Goal: Task Accomplishment & Management: Manage account settings

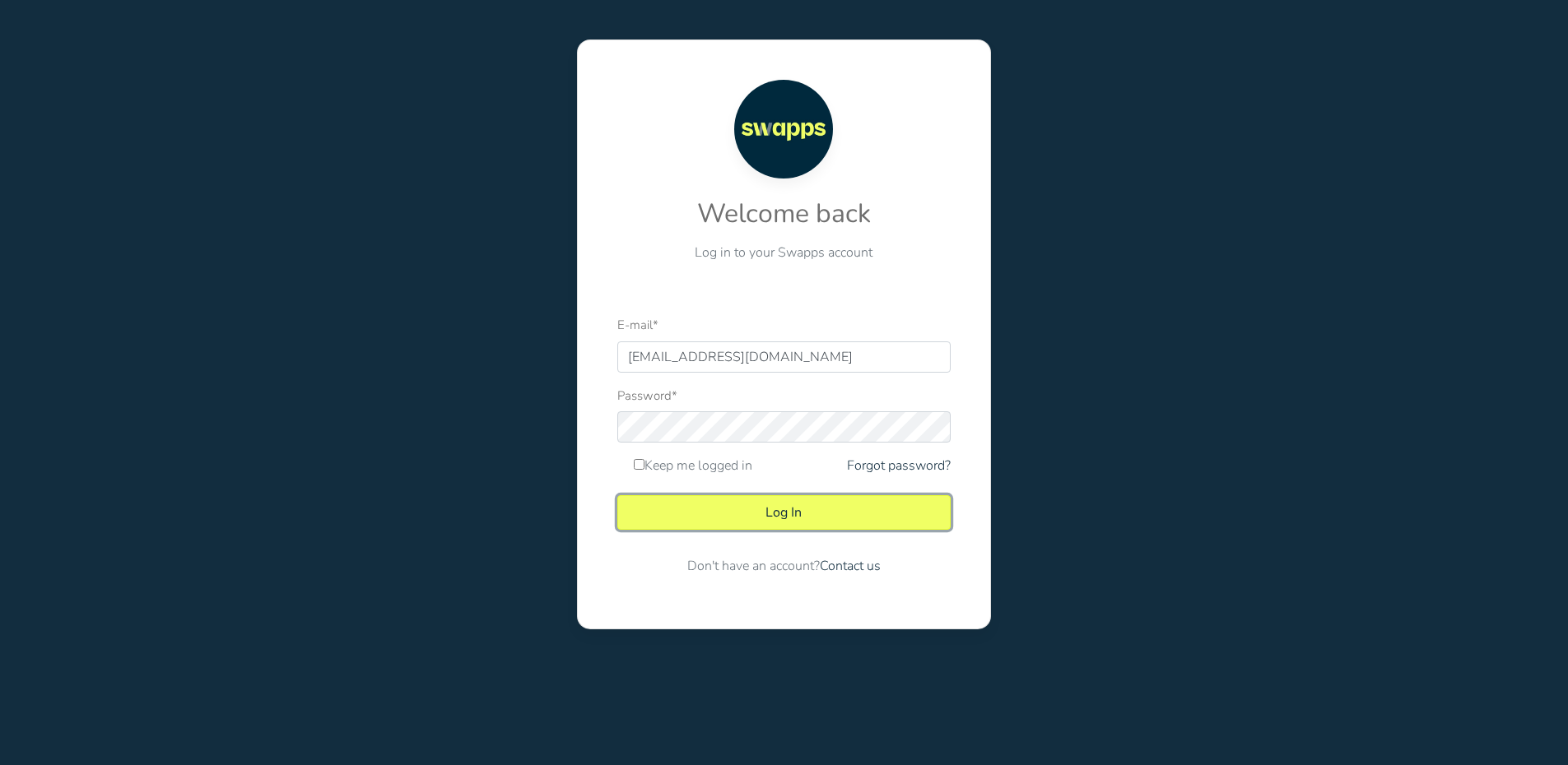
click at [787, 508] on button "Log In" at bounding box center [783, 512] width 333 height 35
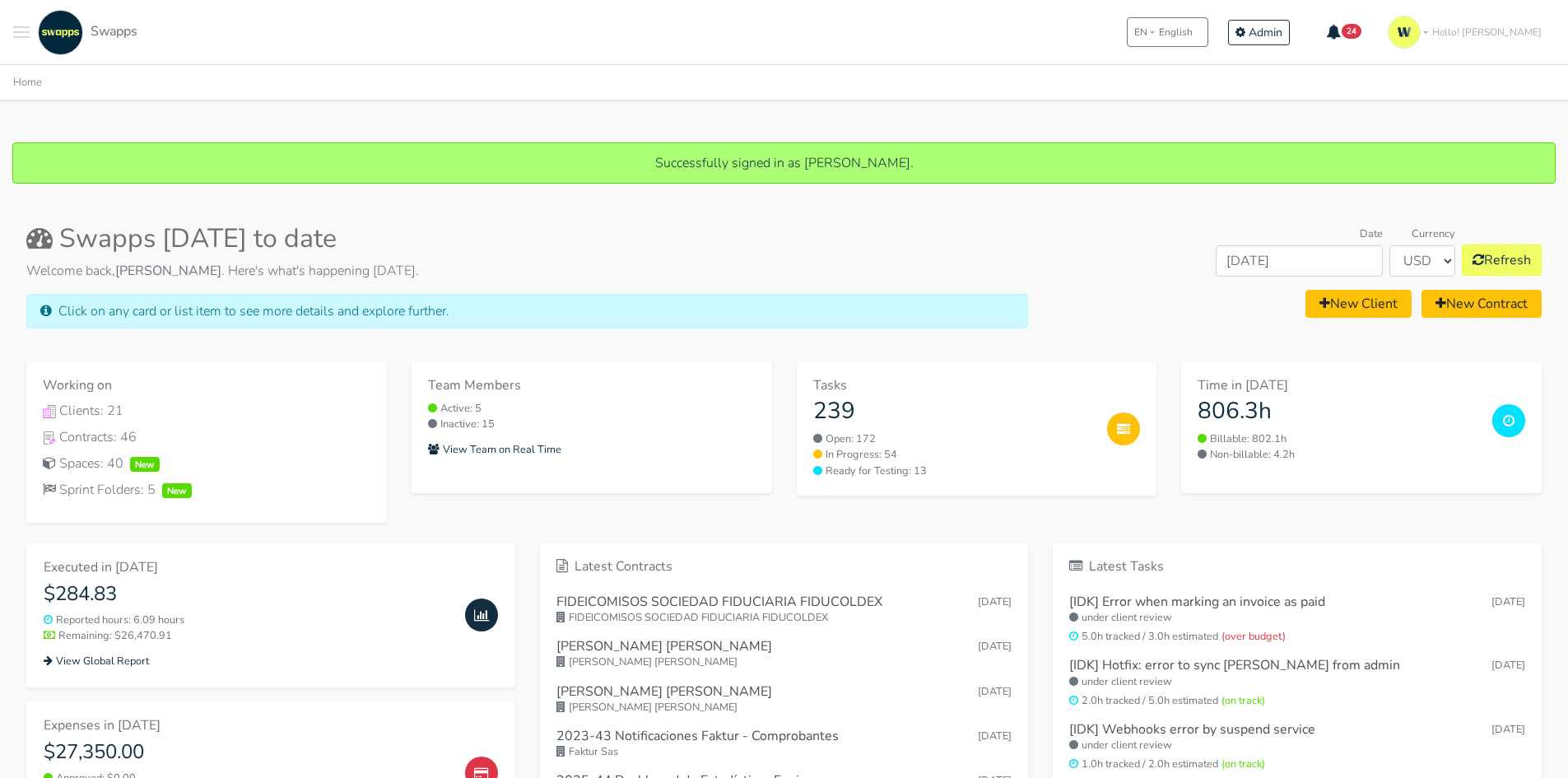
click at [14, 39] on button "Toggle navigation menu" at bounding box center [21, 32] width 16 height 45
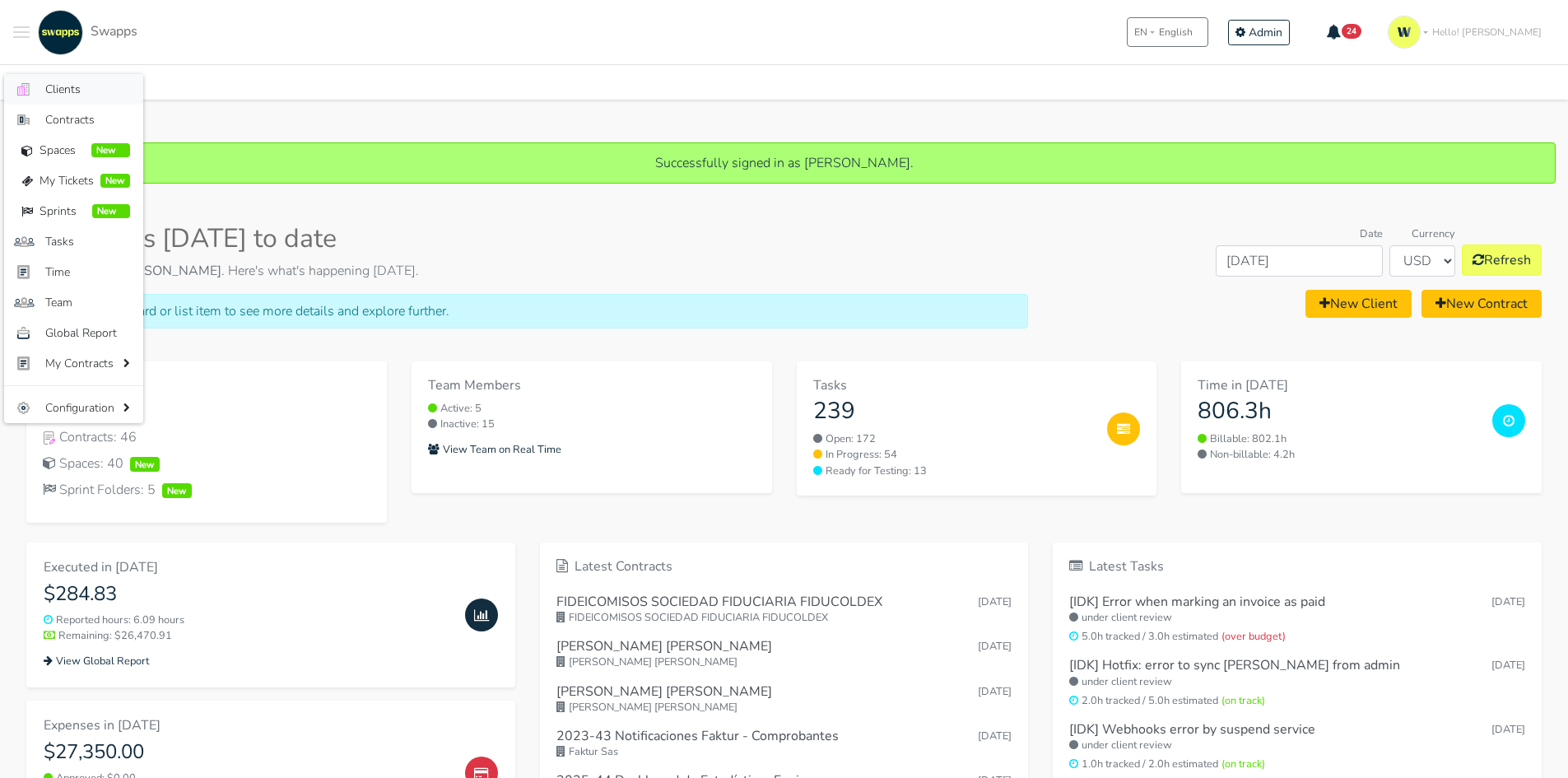
click at [70, 91] on span "Clients" at bounding box center [87, 89] width 85 height 17
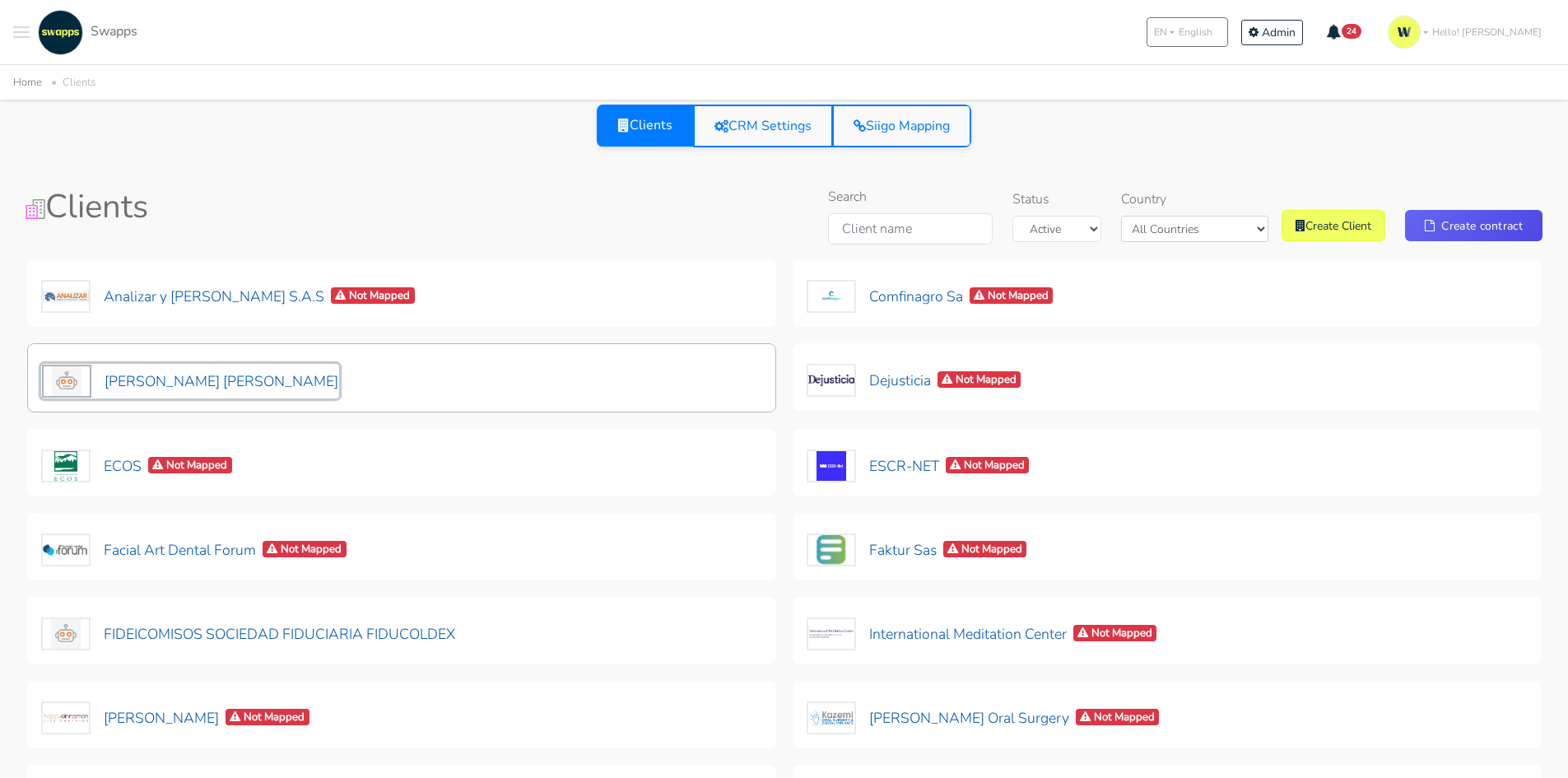
click at [186, 379] on button "[PERSON_NAME] [PERSON_NAME]" at bounding box center [189, 381] width 298 height 35
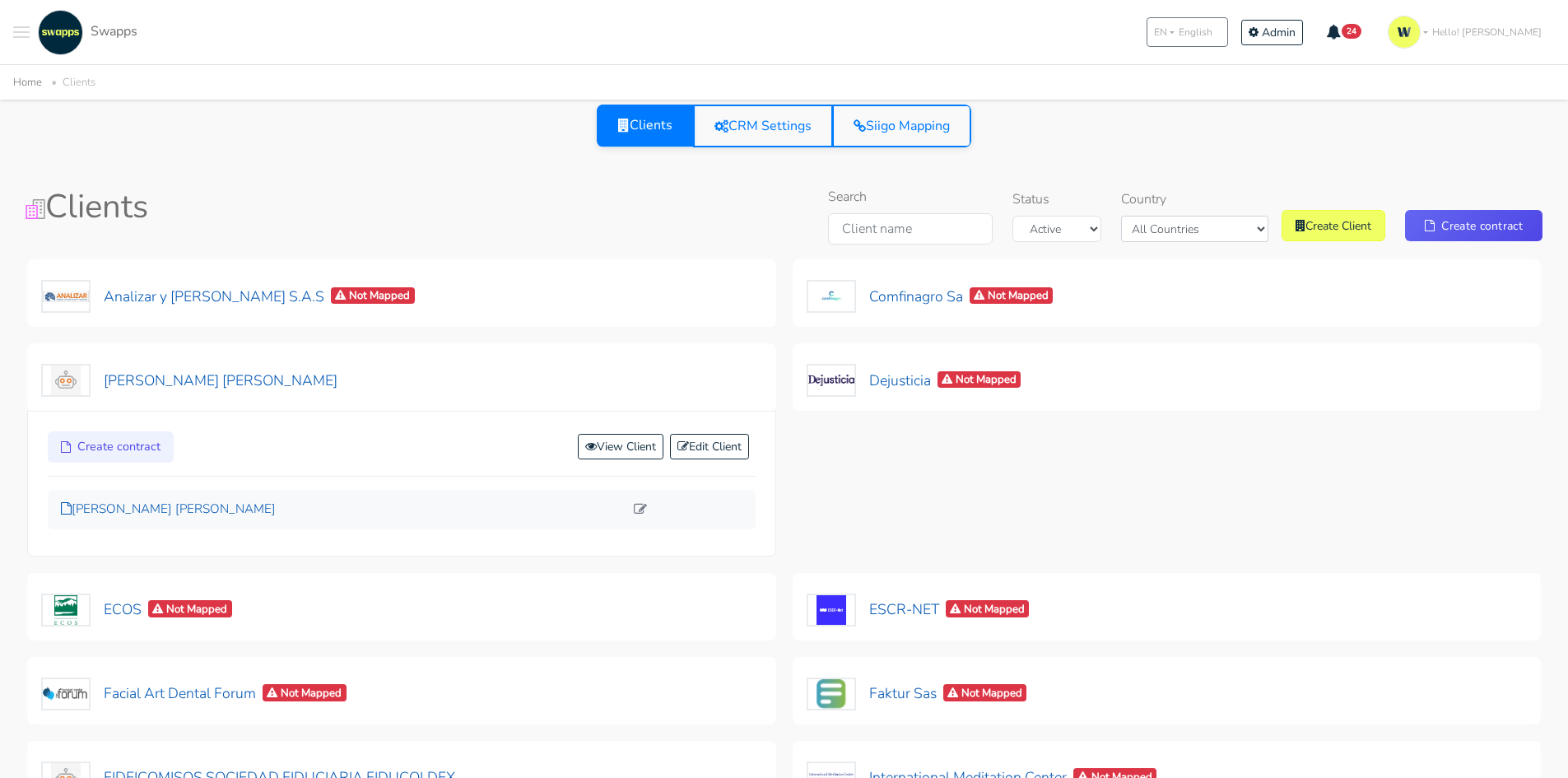
click at [193, 506] on p "[PERSON_NAME] [PERSON_NAME]" at bounding box center [342, 509] width 563 height 19
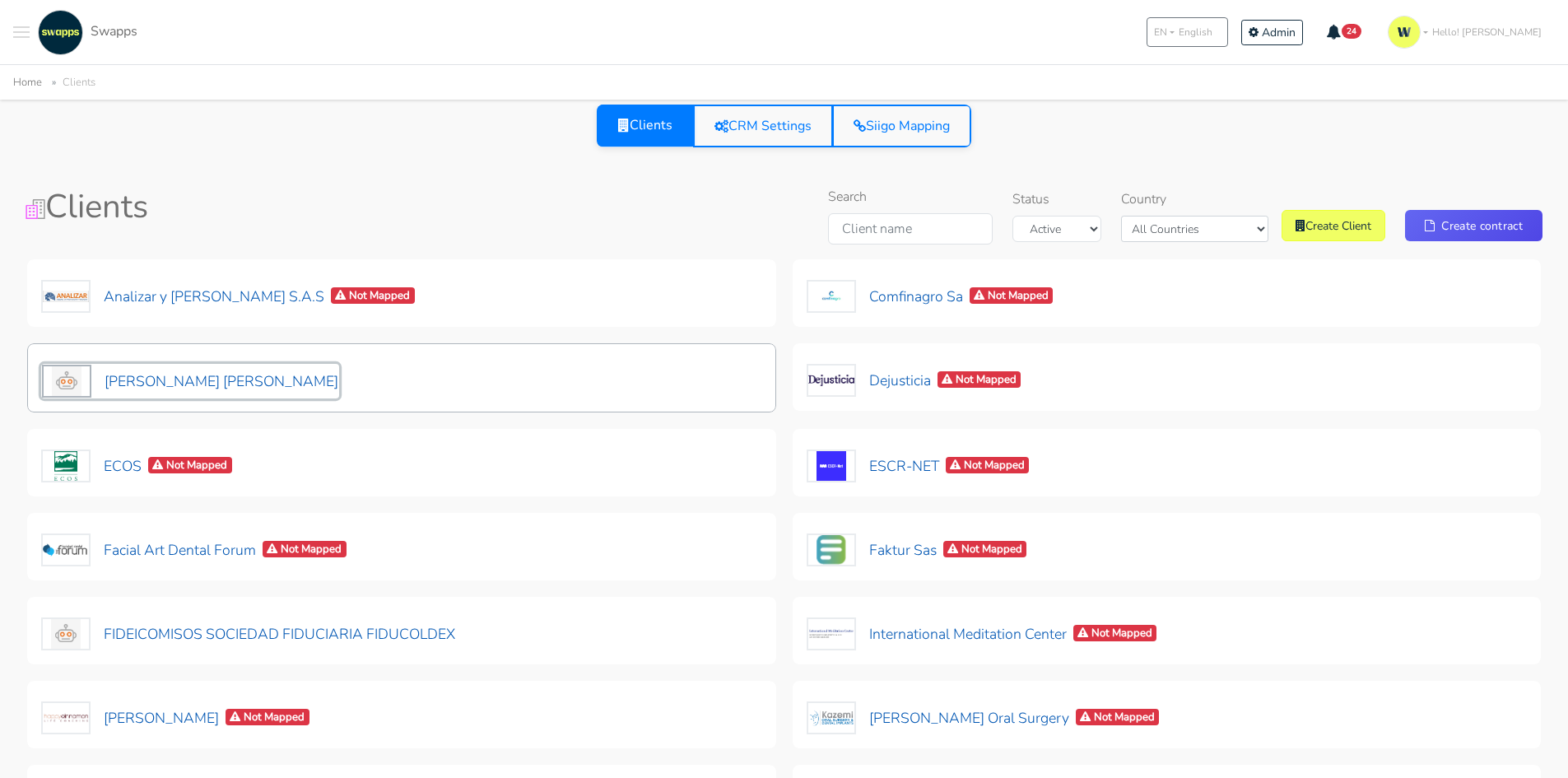
click at [270, 382] on button "[PERSON_NAME] [PERSON_NAME]" at bounding box center [189, 381] width 298 height 35
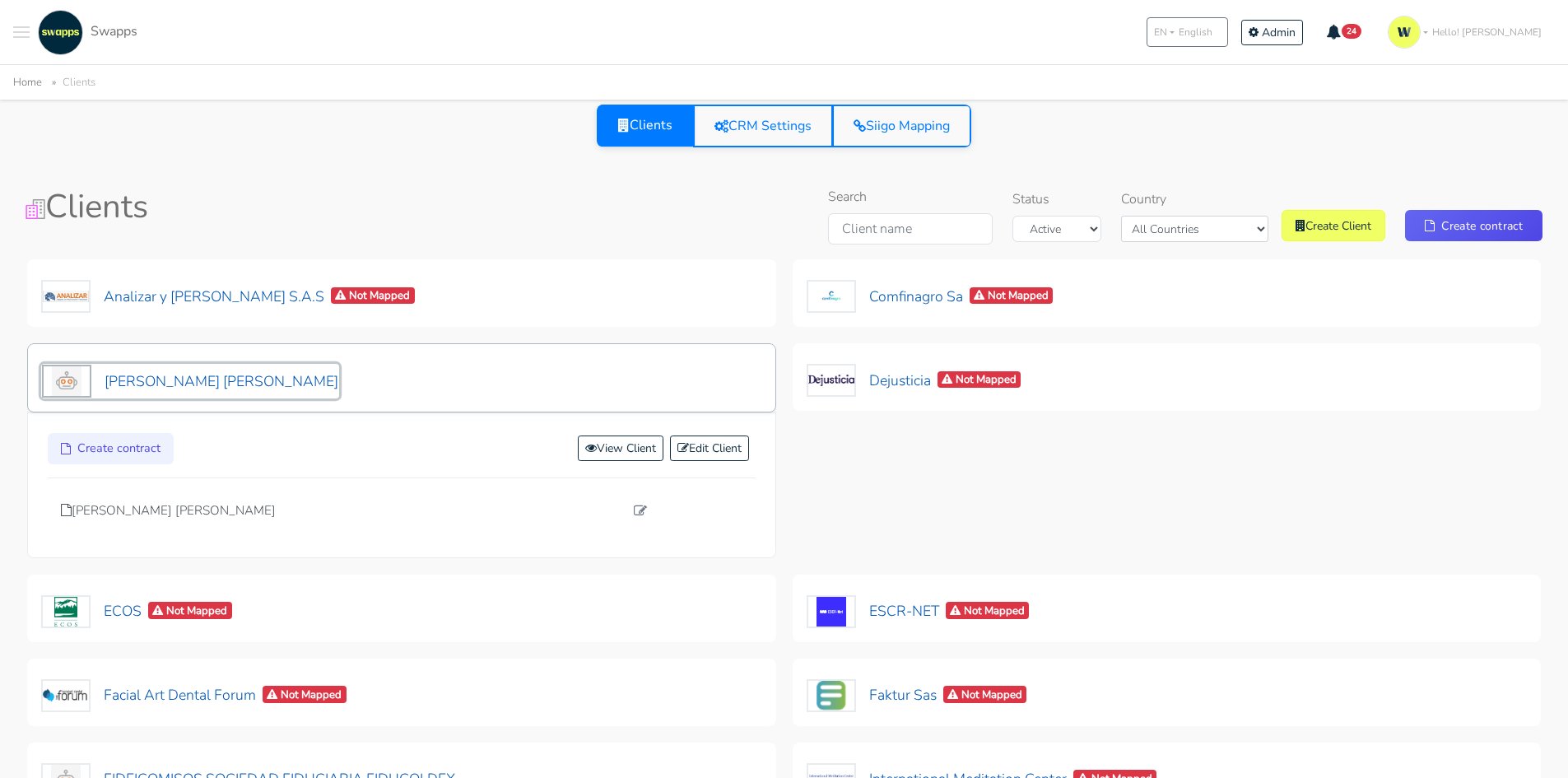
click at [278, 372] on button "[PERSON_NAME] [PERSON_NAME]" at bounding box center [189, 381] width 298 height 35
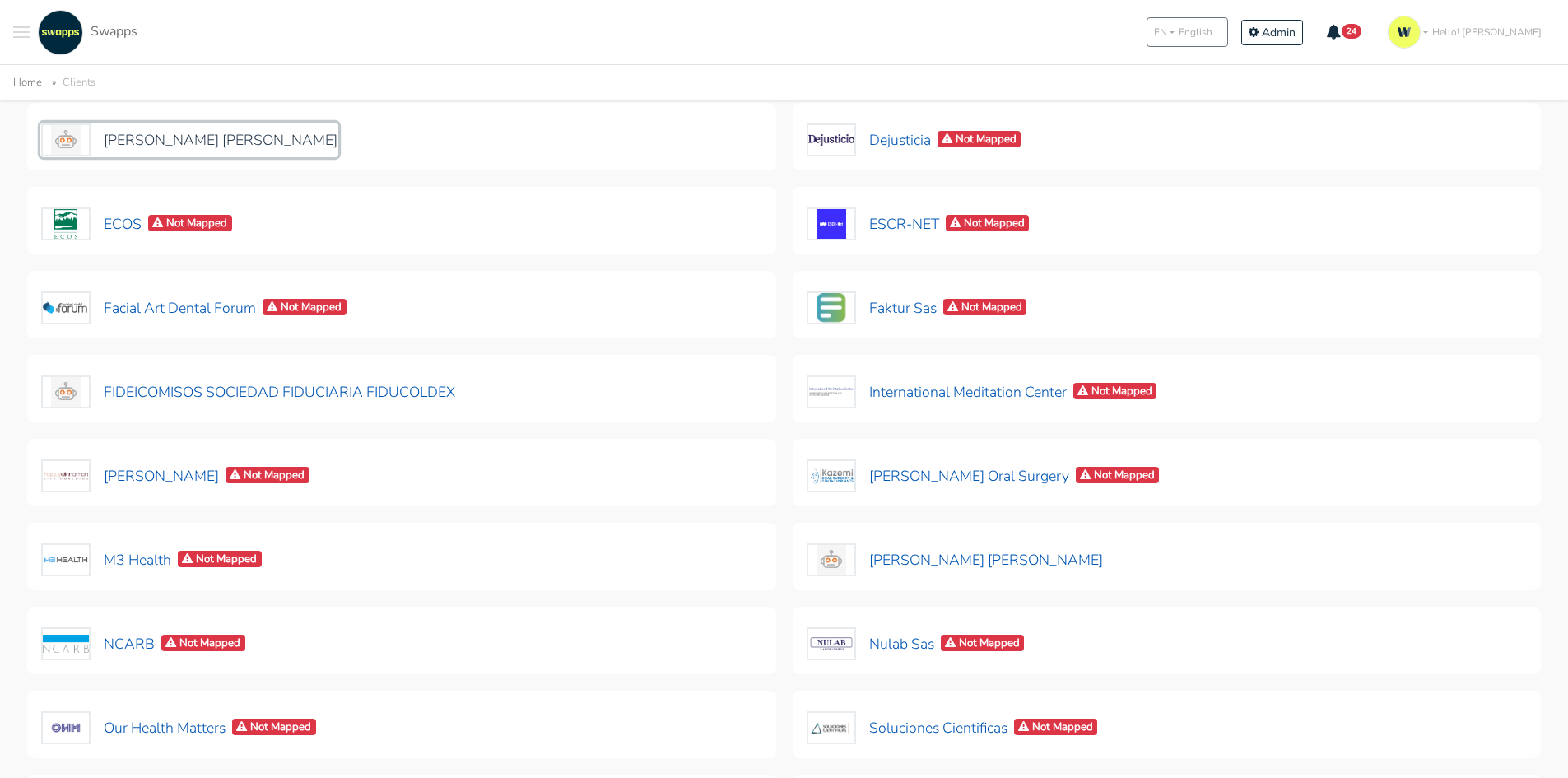
scroll to position [247, 0]
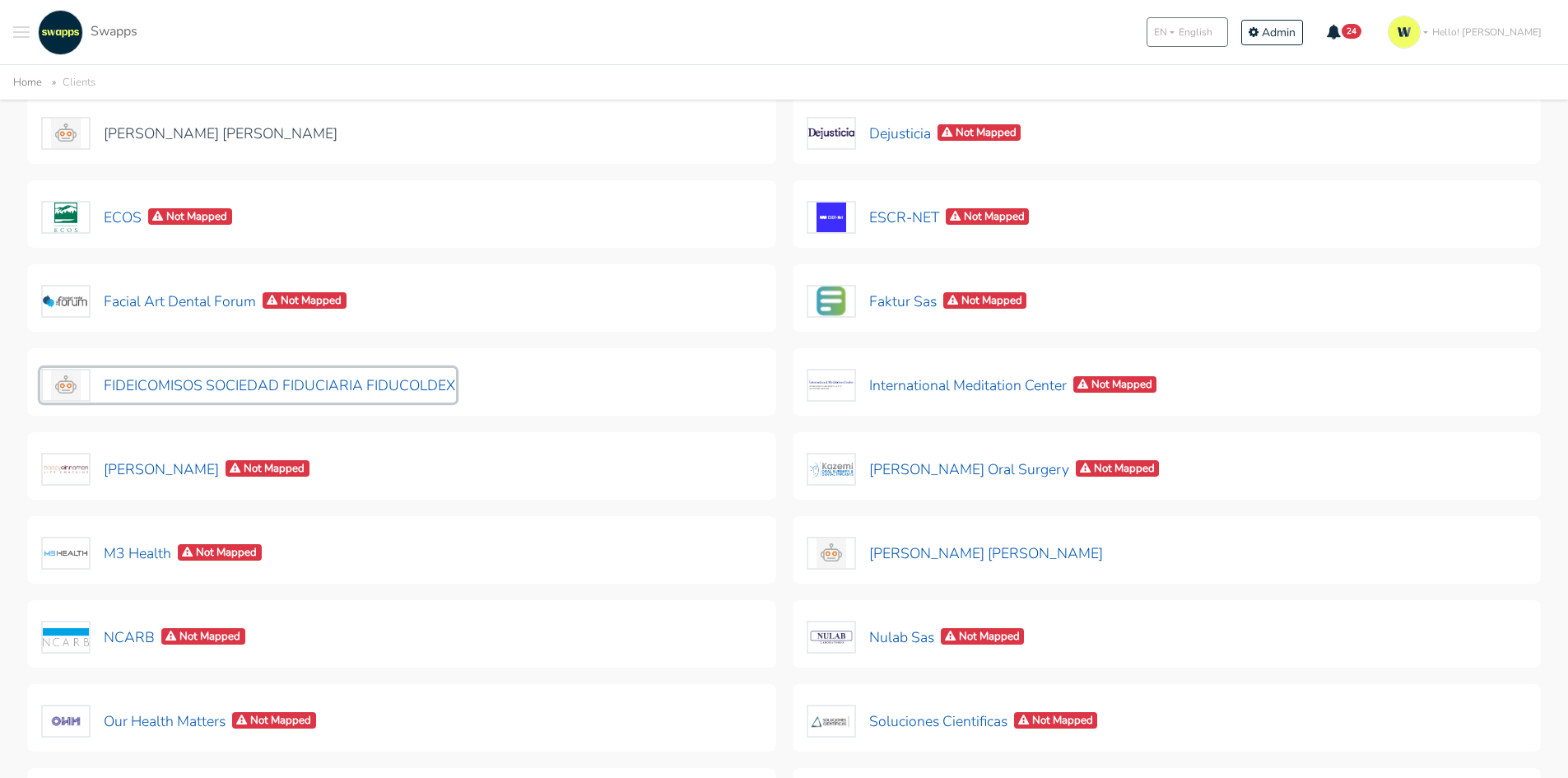
click at [316, 385] on button "FIDEICOMISOS SOCIEDAD FIDUCIARIA FIDUCOLDEX" at bounding box center [249, 385] width 416 height 35
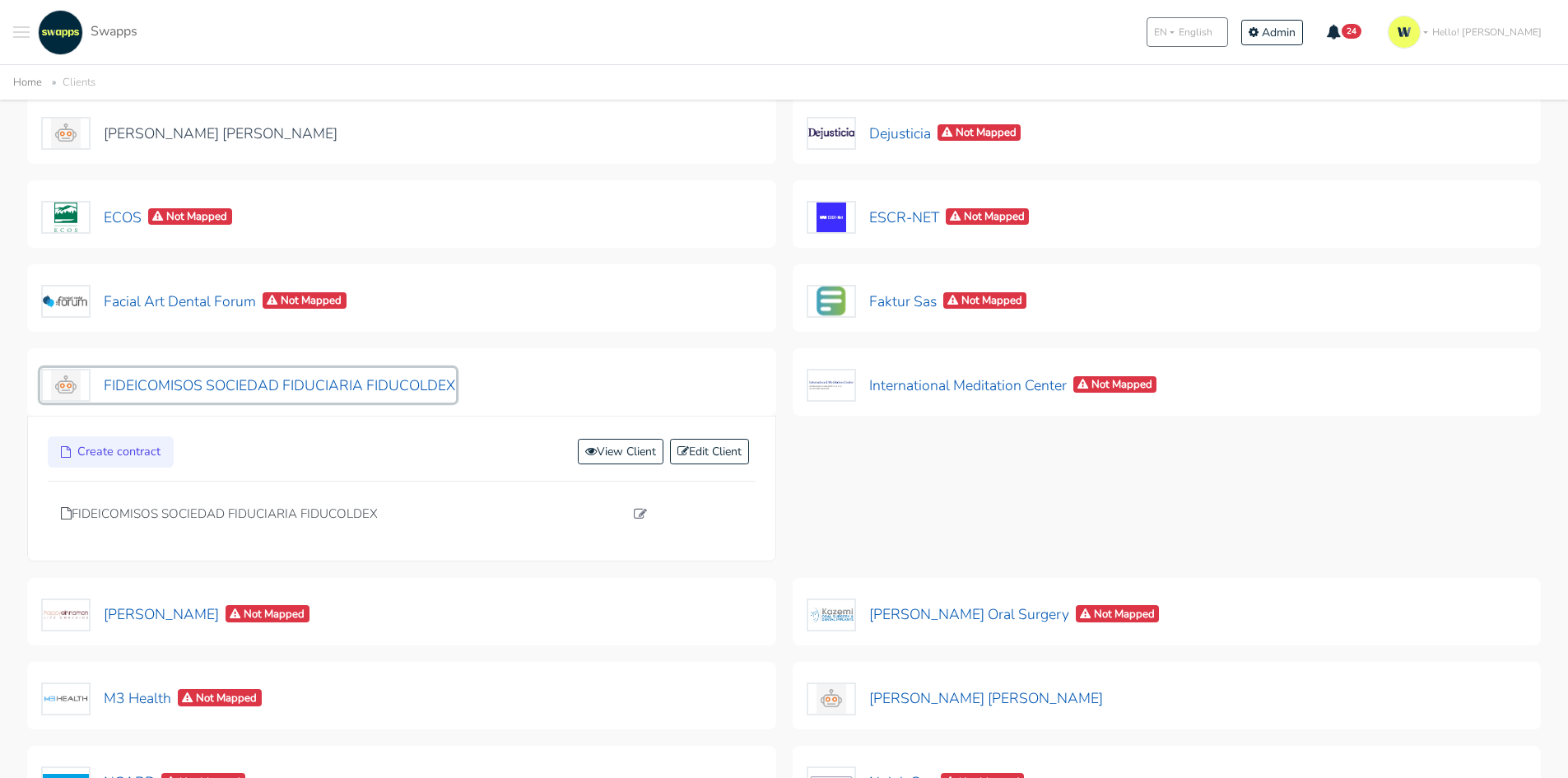
click at [316, 385] on button "FIDEICOMISOS SOCIEDAD FIDUCIARIA FIDUCOLDEX" at bounding box center [249, 385] width 416 height 35
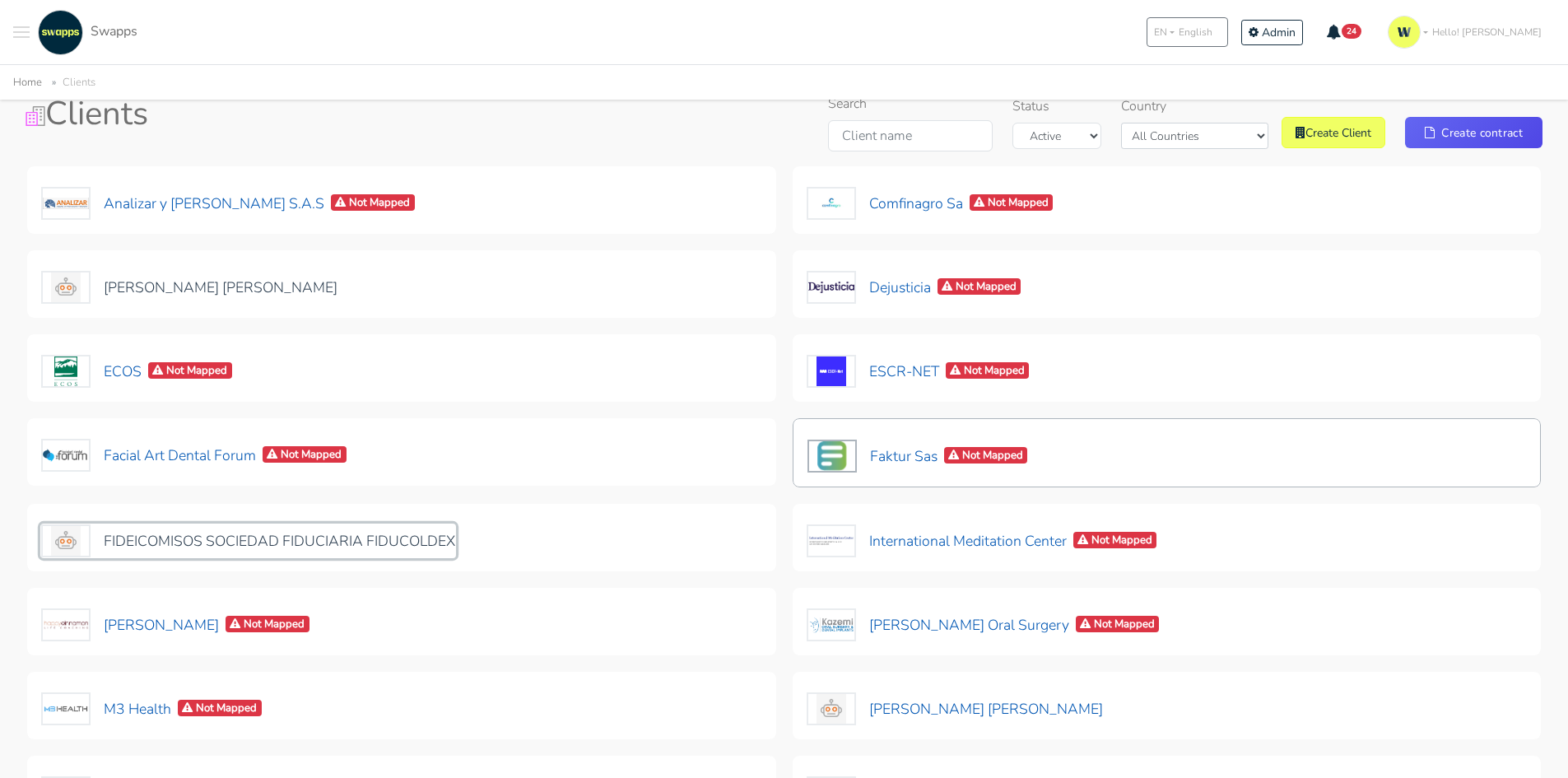
scroll to position [71, 0]
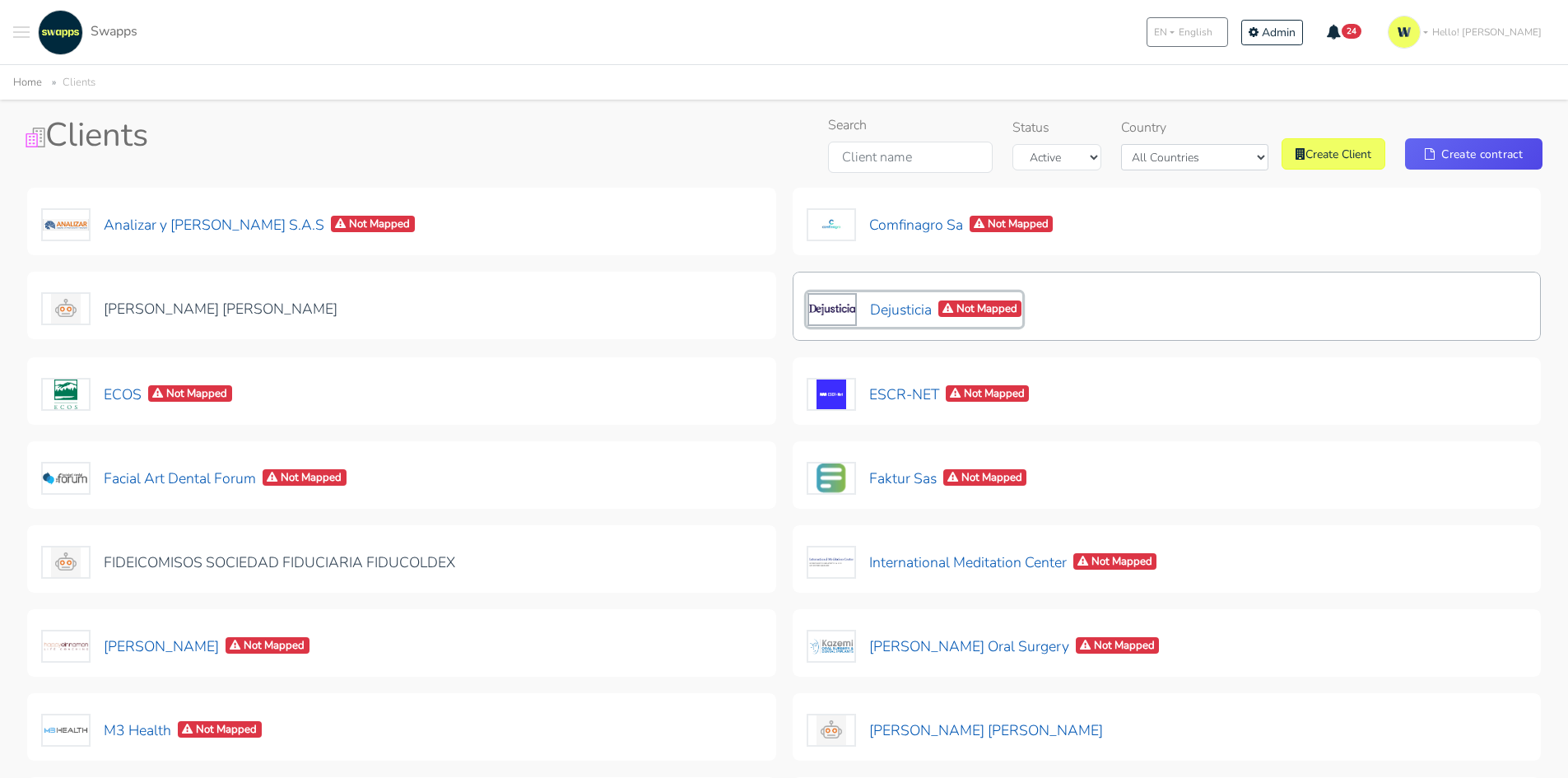
click at [888, 318] on button "Dejusticia Not Mapped" at bounding box center [914, 309] width 216 height 35
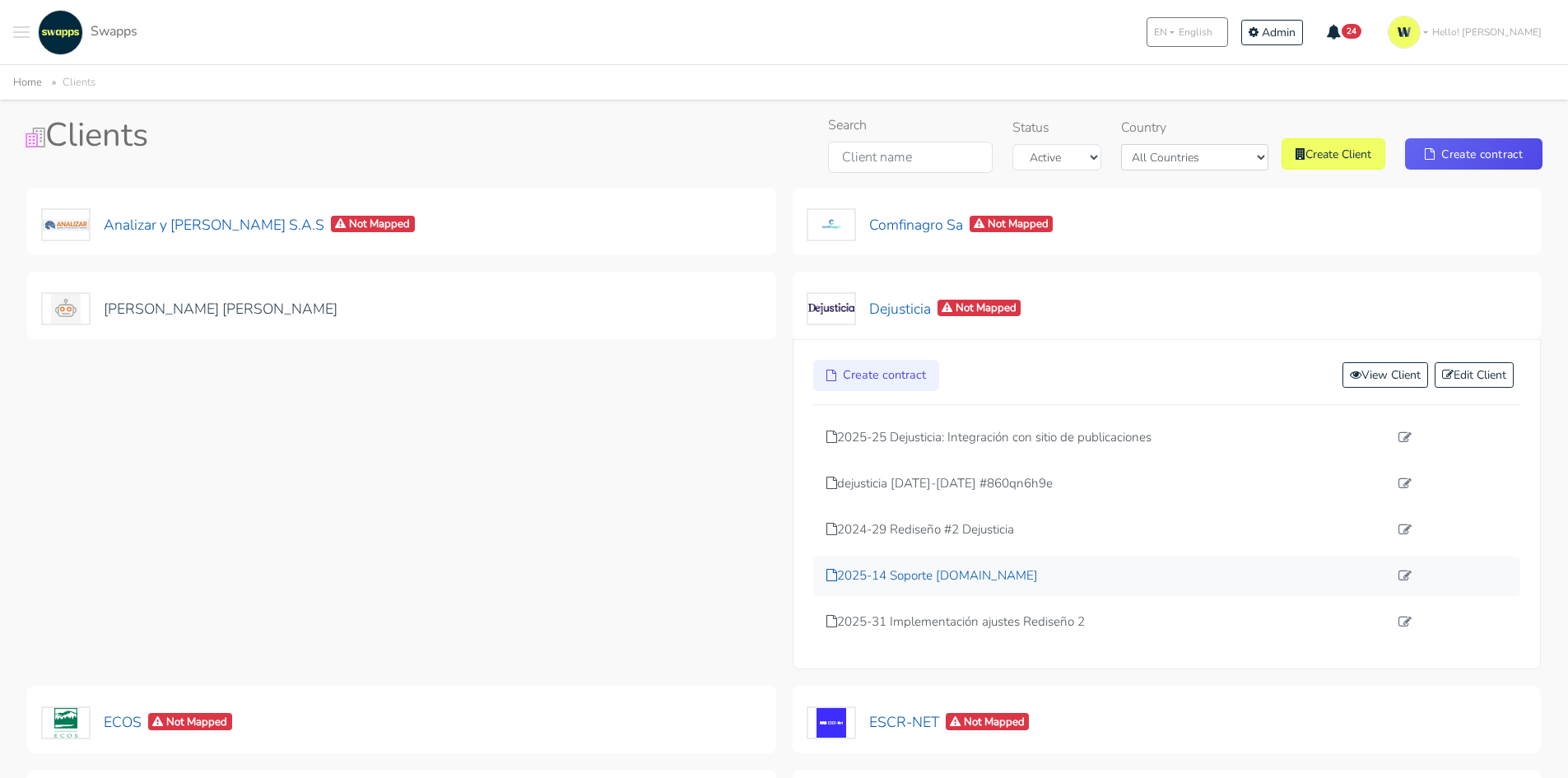
click at [934, 572] on p "2025-14 Soporte dejusticia.org" at bounding box center [1107, 575] width 563 height 19
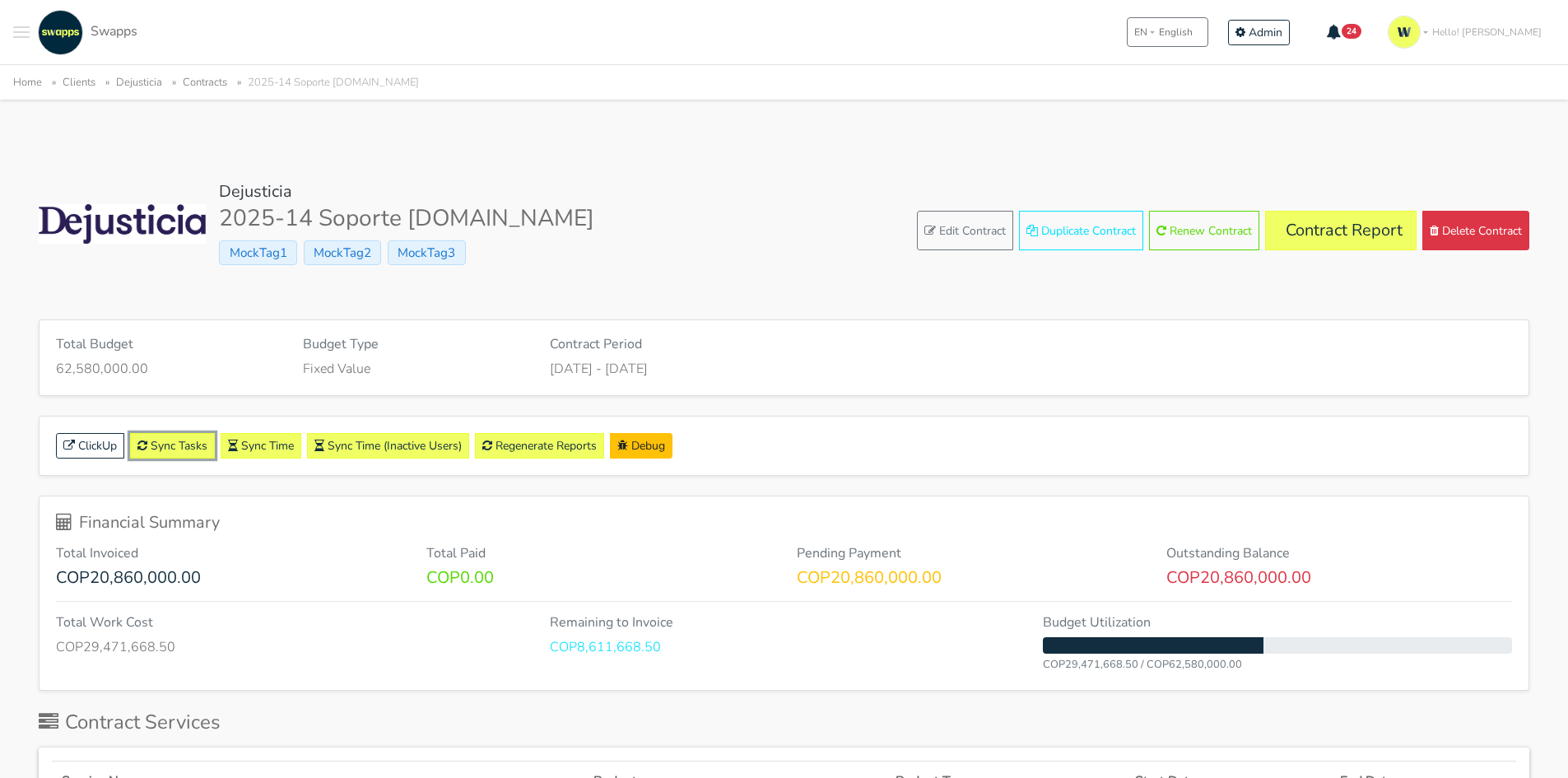
click at [158, 443] on link "Sync Tasks" at bounding box center [172, 445] width 85 height 25
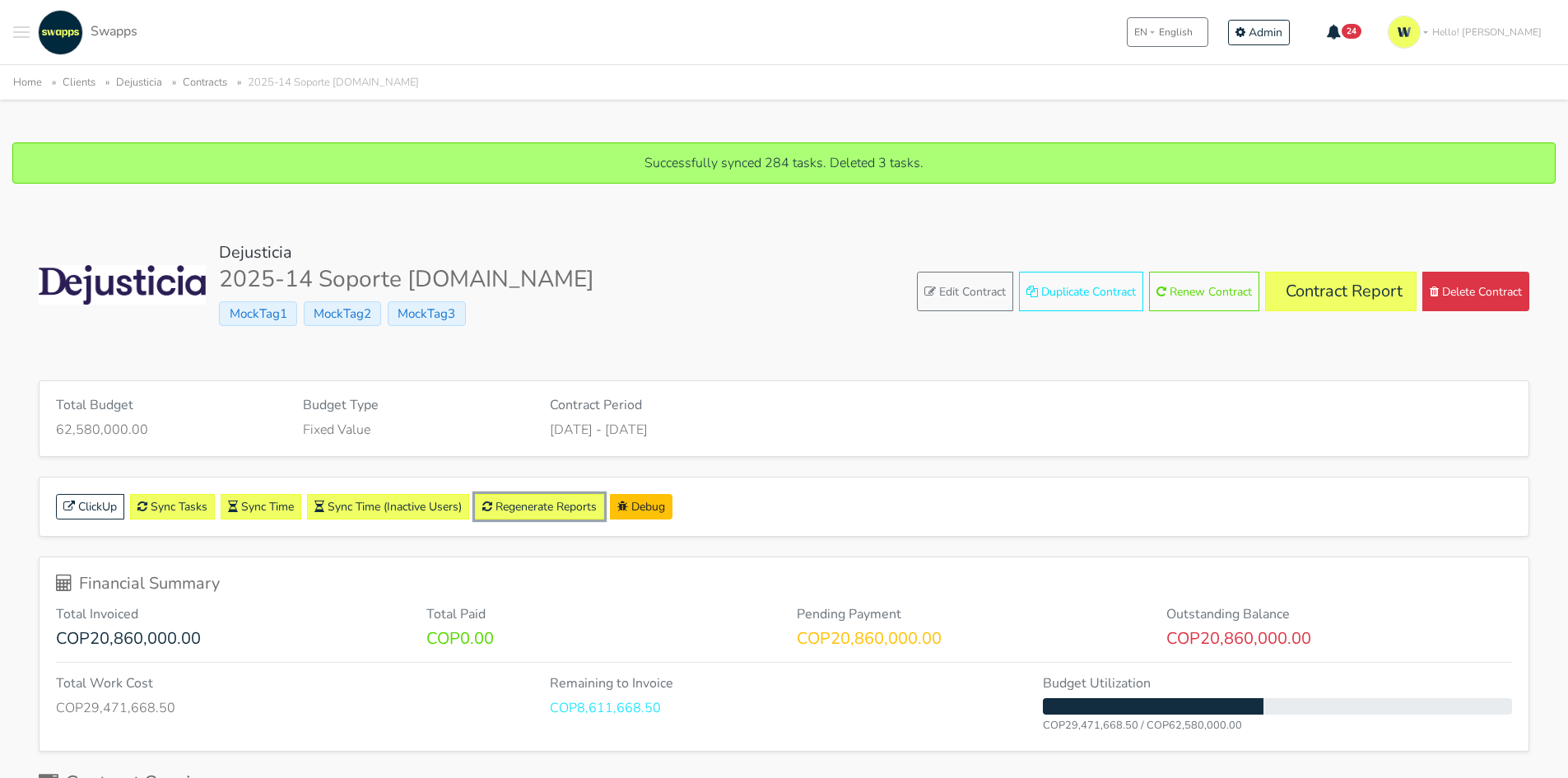
click at [518, 499] on link "Regenerate Reports" at bounding box center [540, 507] width 129 height 25
click at [1373, 288] on link "Contract Report" at bounding box center [1341, 291] width 151 height 40
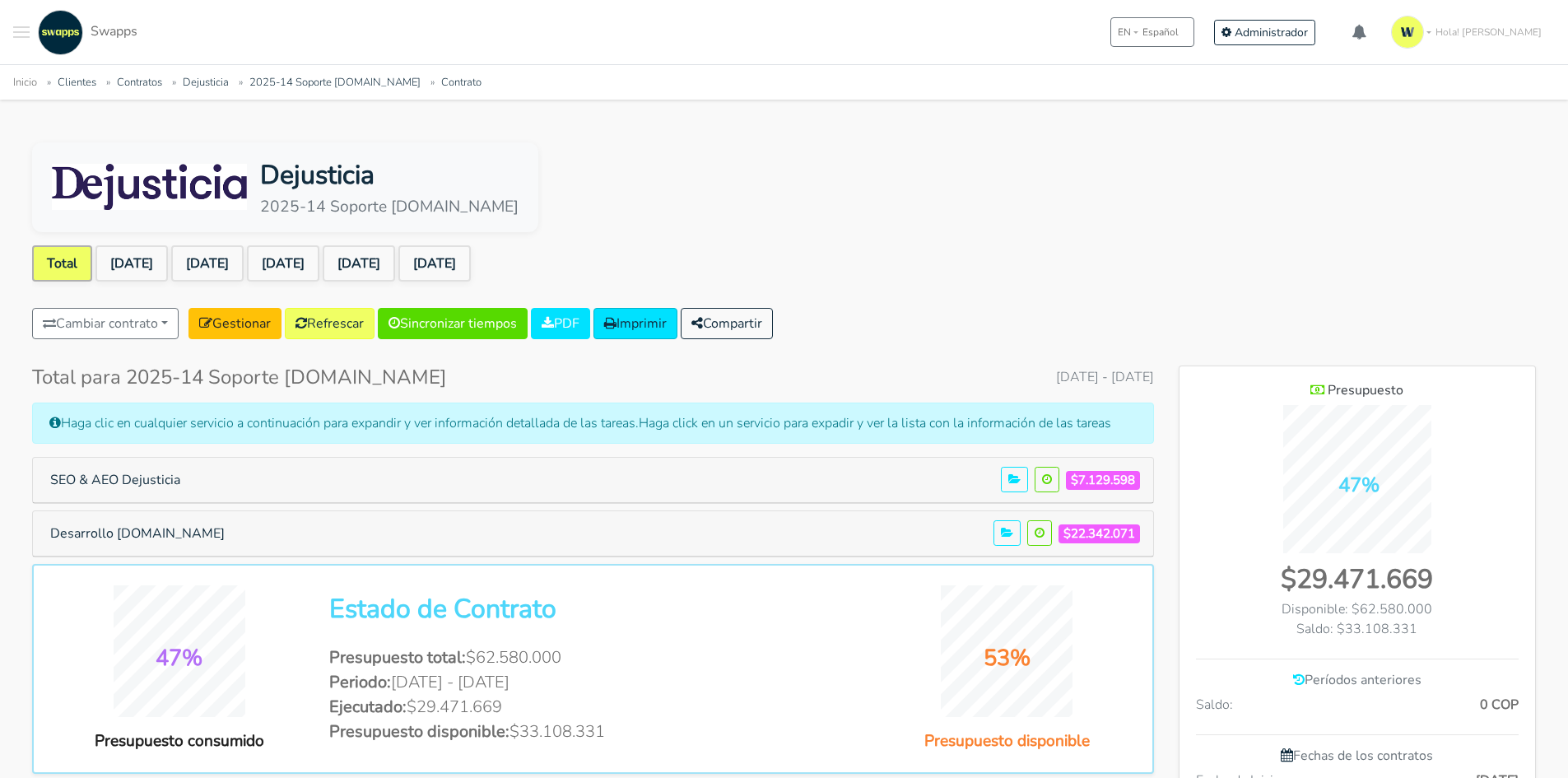
scroll to position [1203, 356]
click at [471, 270] on link "Sep 2025" at bounding box center [434, 263] width 72 height 36
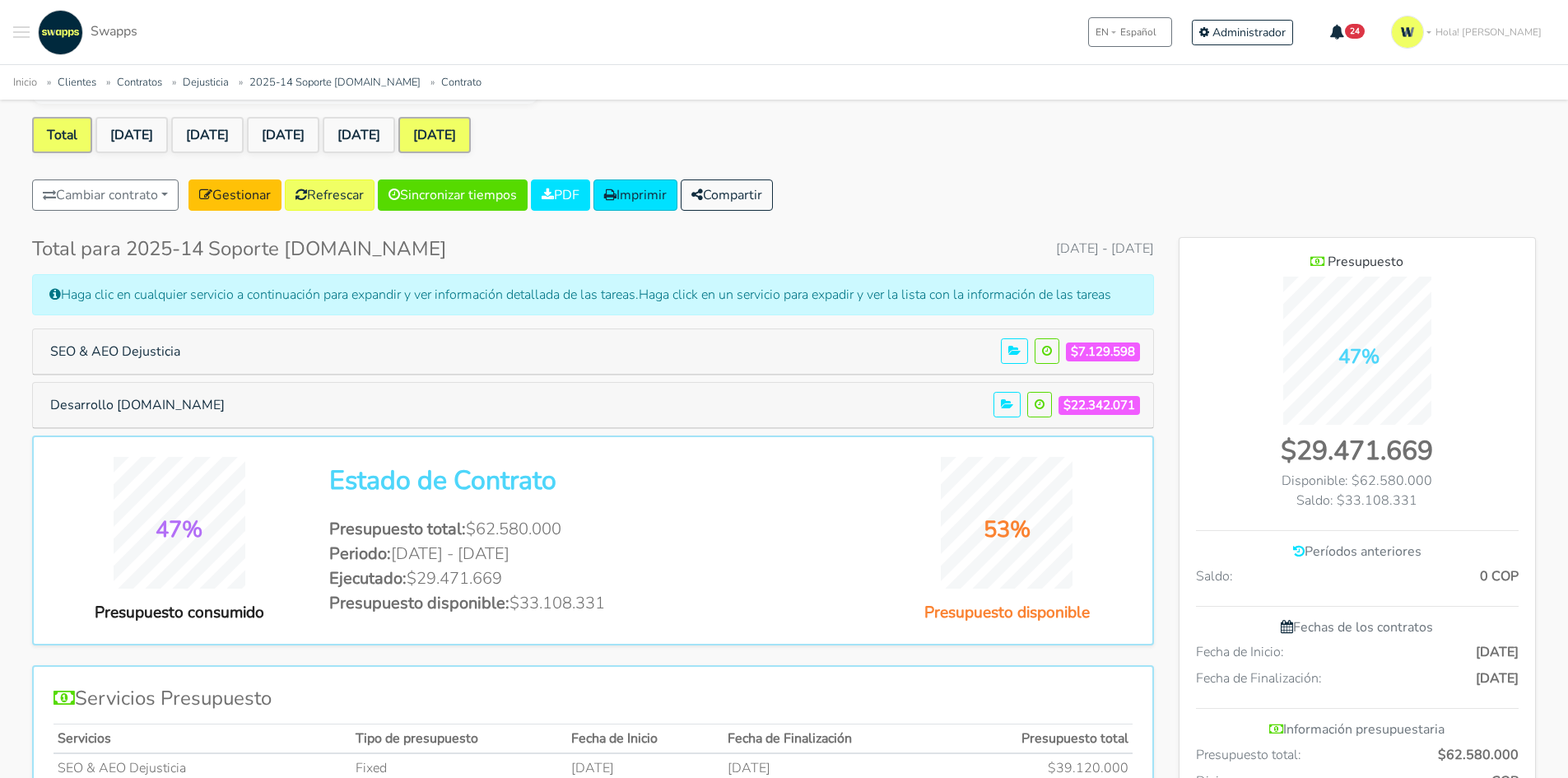
scroll to position [247, 0]
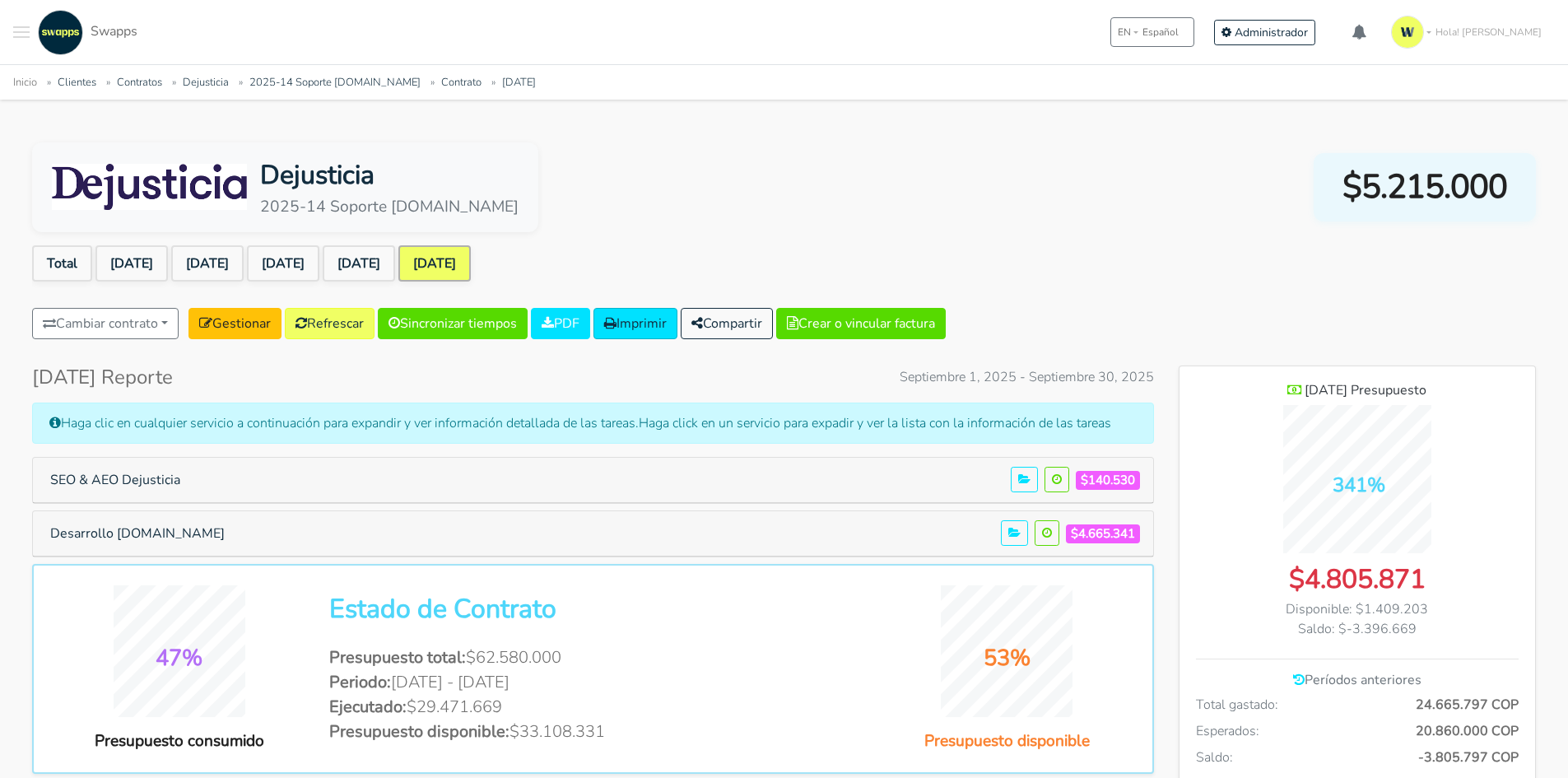
scroll to position [1336, 356]
click at [151, 481] on button "SEO & AEO Dejusticia" at bounding box center [115, 479] width 151 height 31
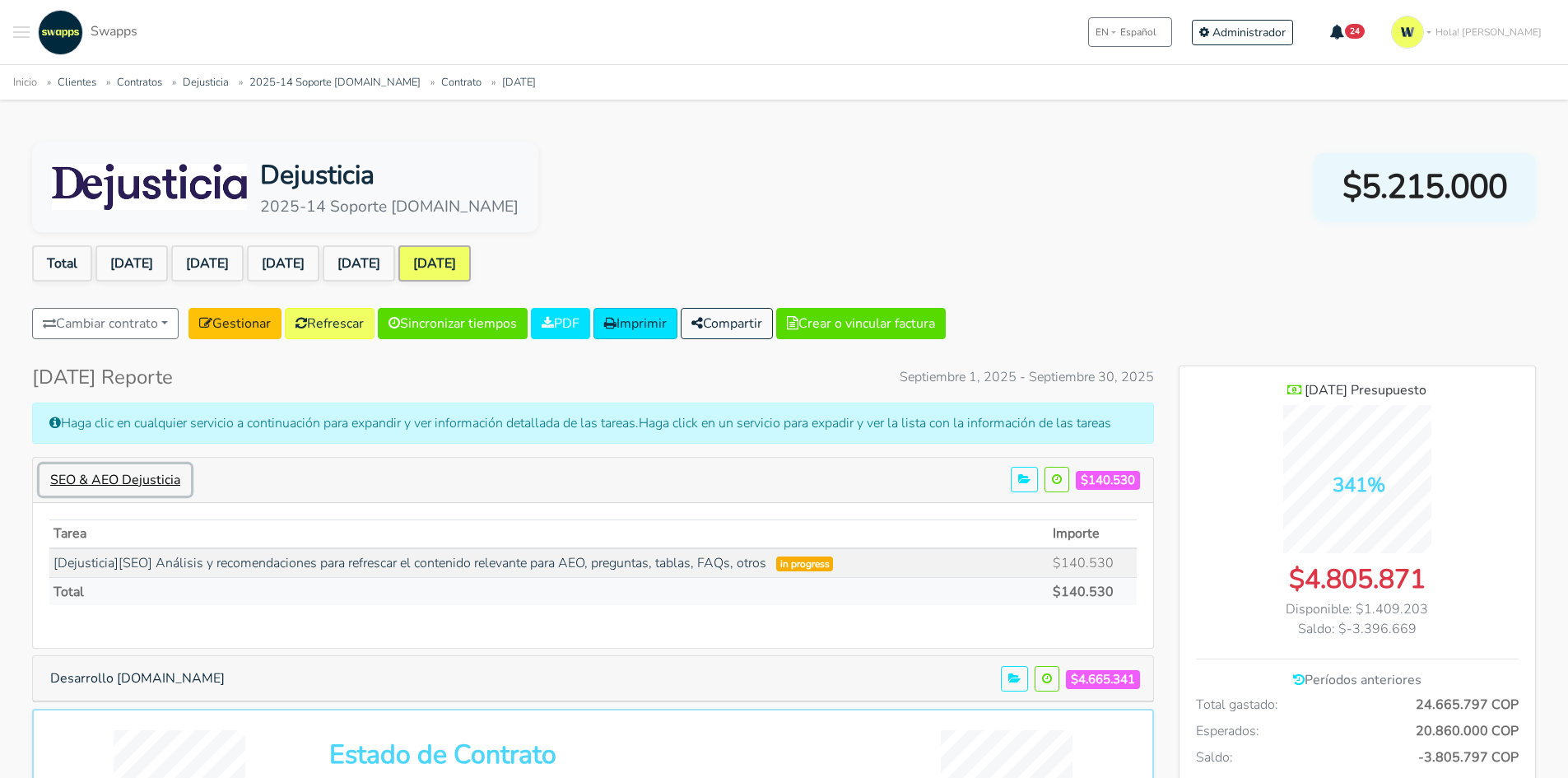
click at [151, 481] on button "SEO & AEO Dejusticia" at bounding box center [115, 479] width 151 height 31
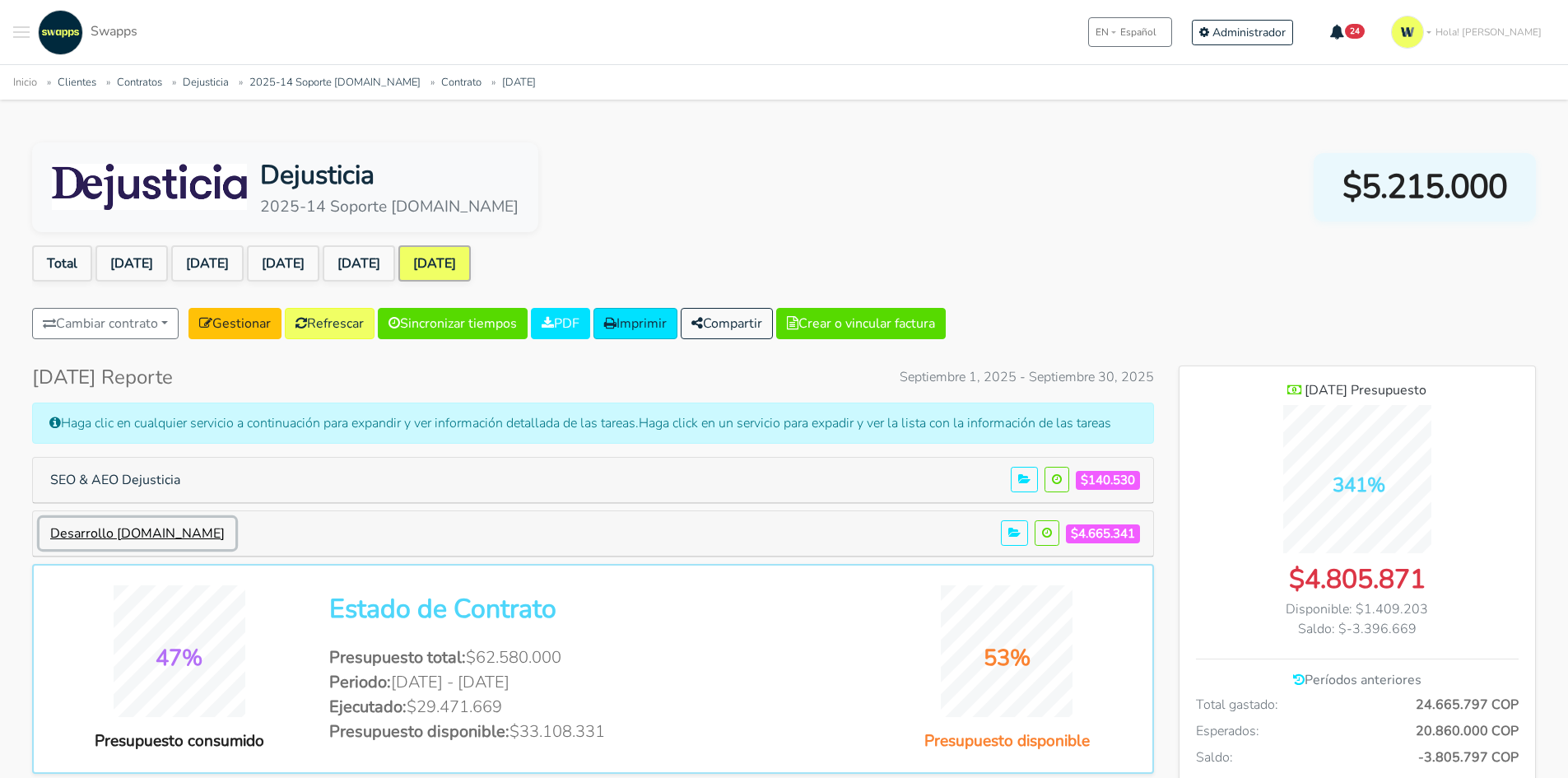
click at [152, 534] on button "Desarrollo [DOMAIN_NAME]" at bounding box center [137, 533] width 196 height 31
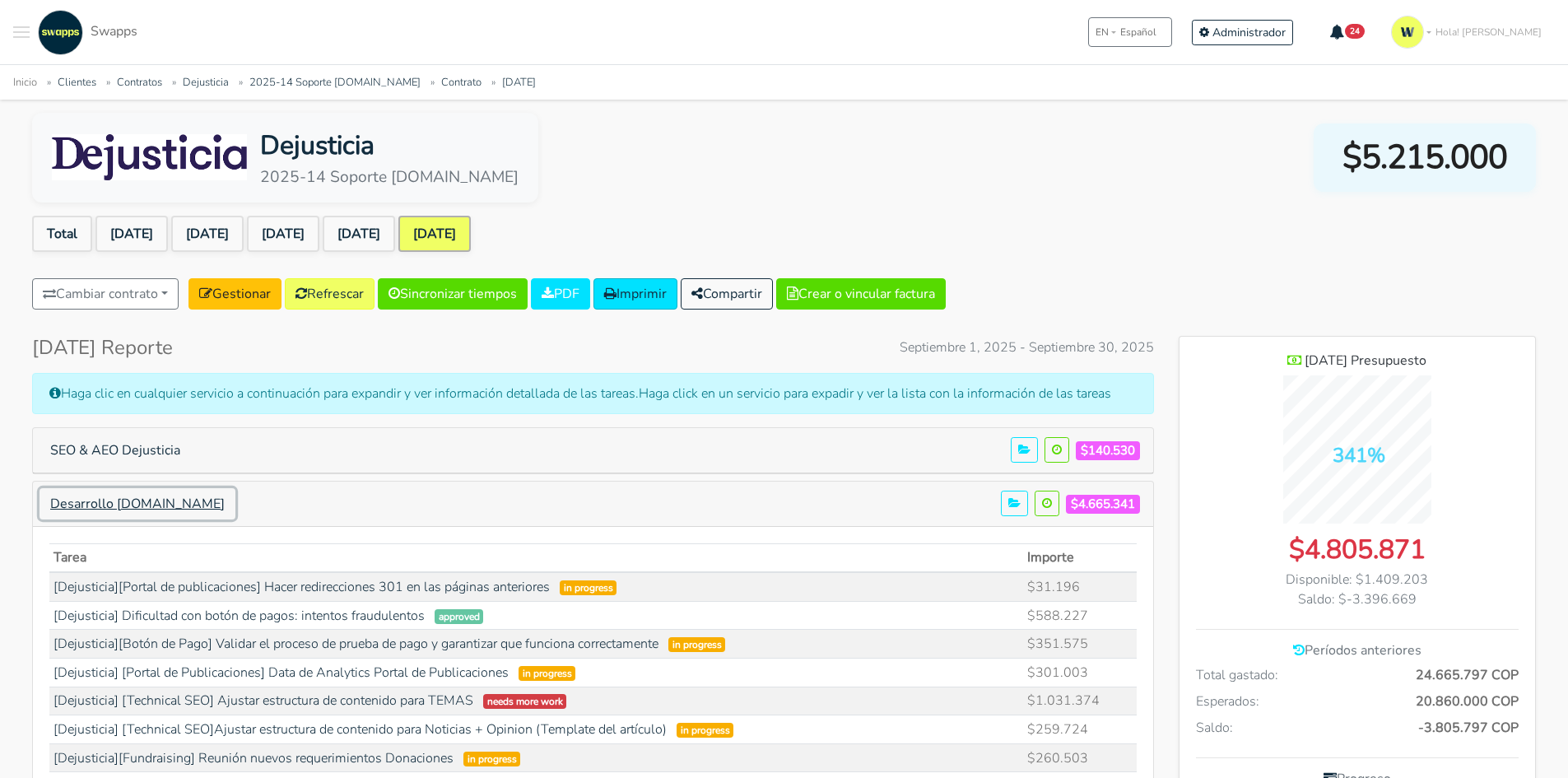
scroll to position [0, 0]
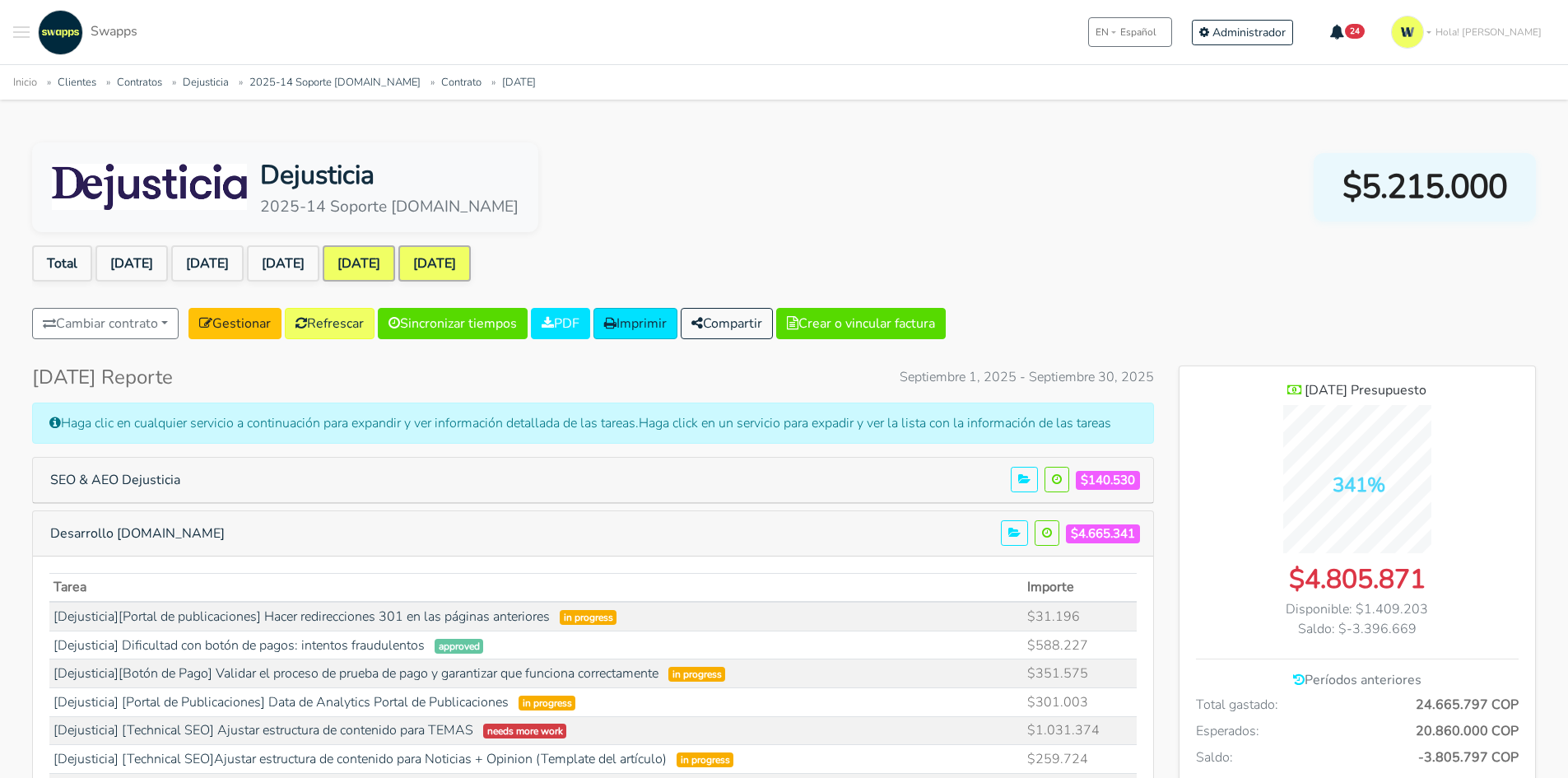
click at [395, 272] on link "[DATE]" at bounding box center [358, 263] width 72 height 36
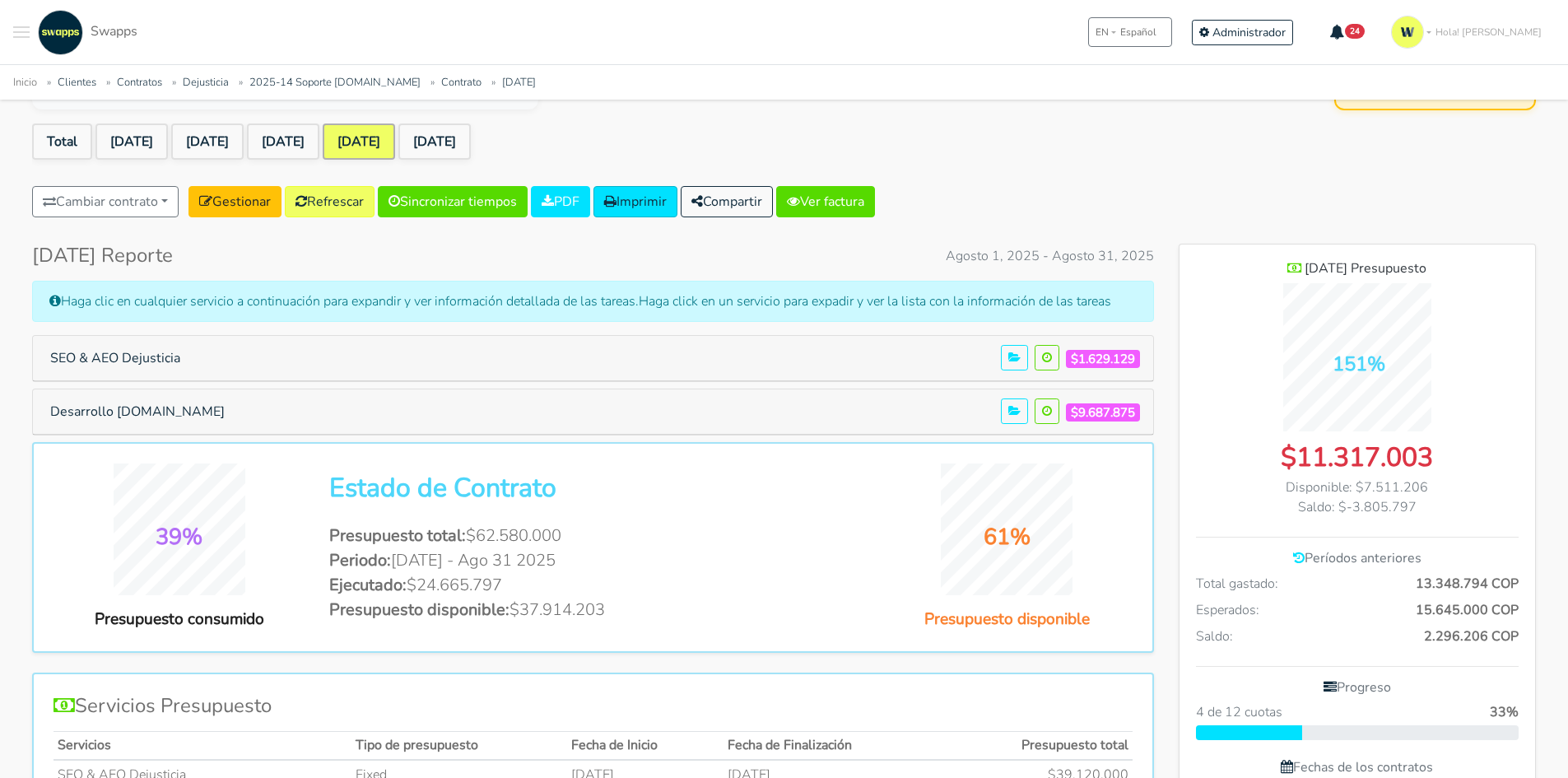
scroll to position [247, 0]
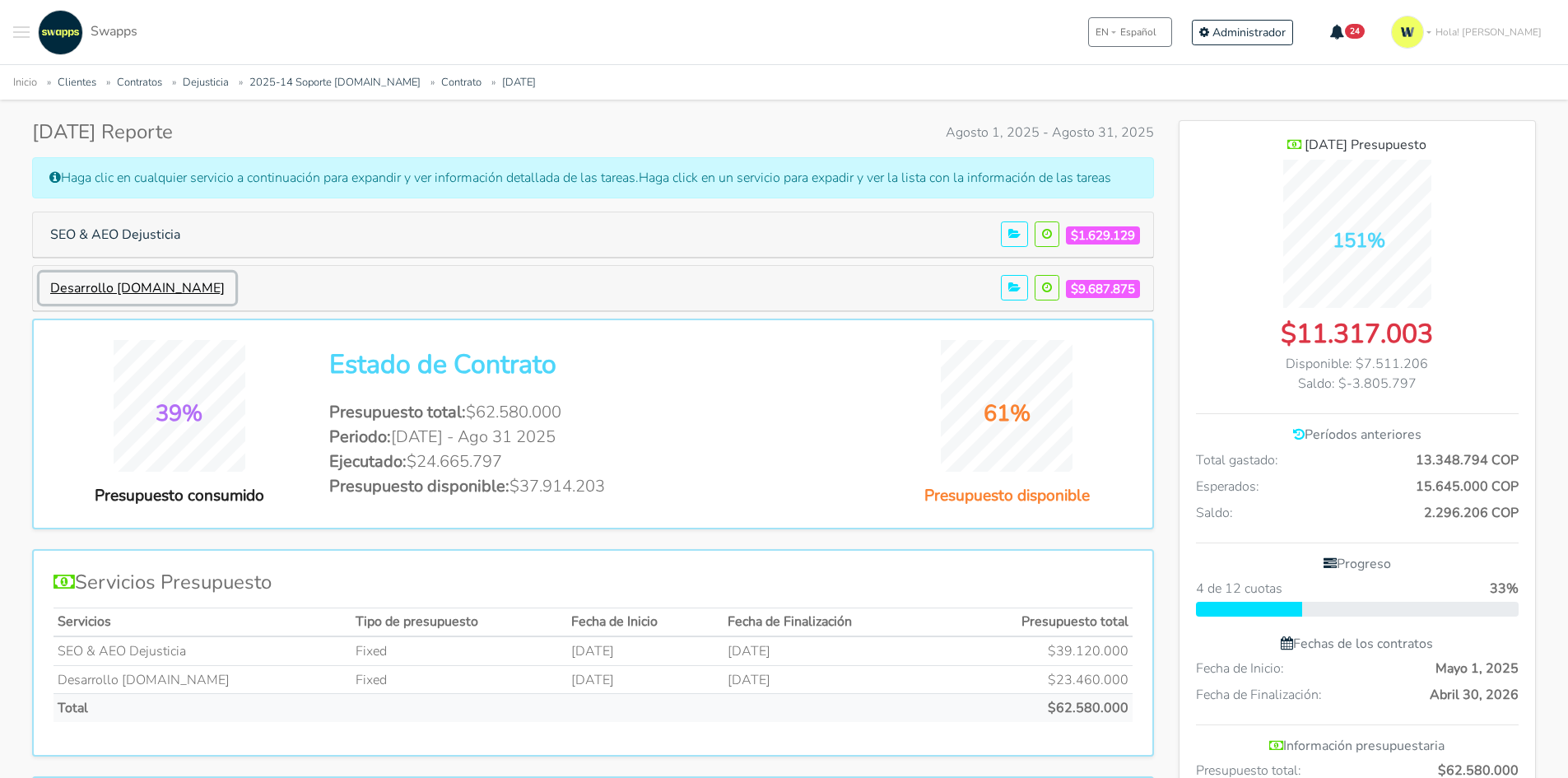
click at [131, 301] on button "Desarrollo [DOMAIN_NAME]" at bounding box center [137, 288] width 196 height 31
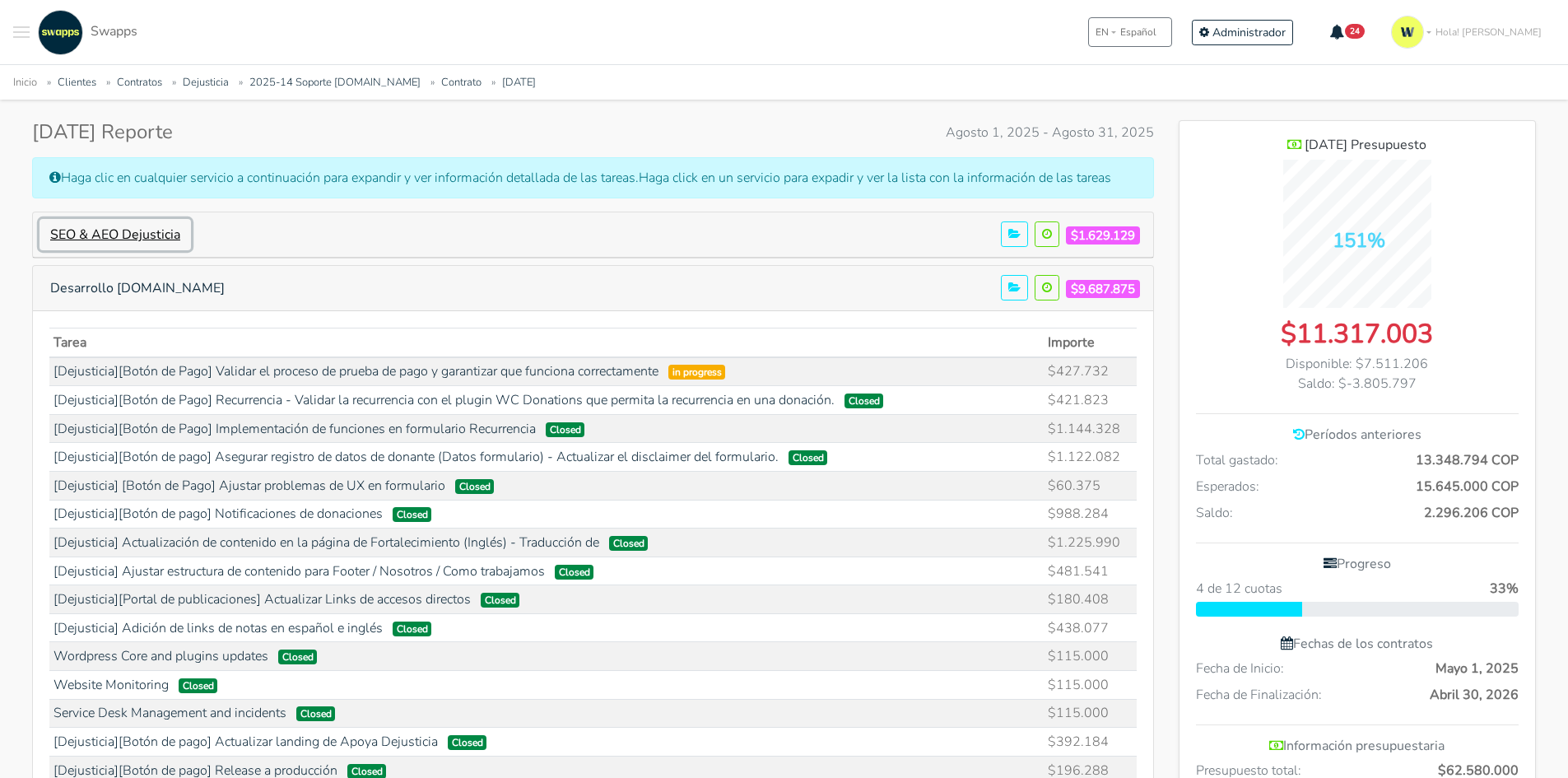
click at [147, 229] on button "SEO & AEO Dejusticia" at bounding box center [115, 234] width 151 height 31
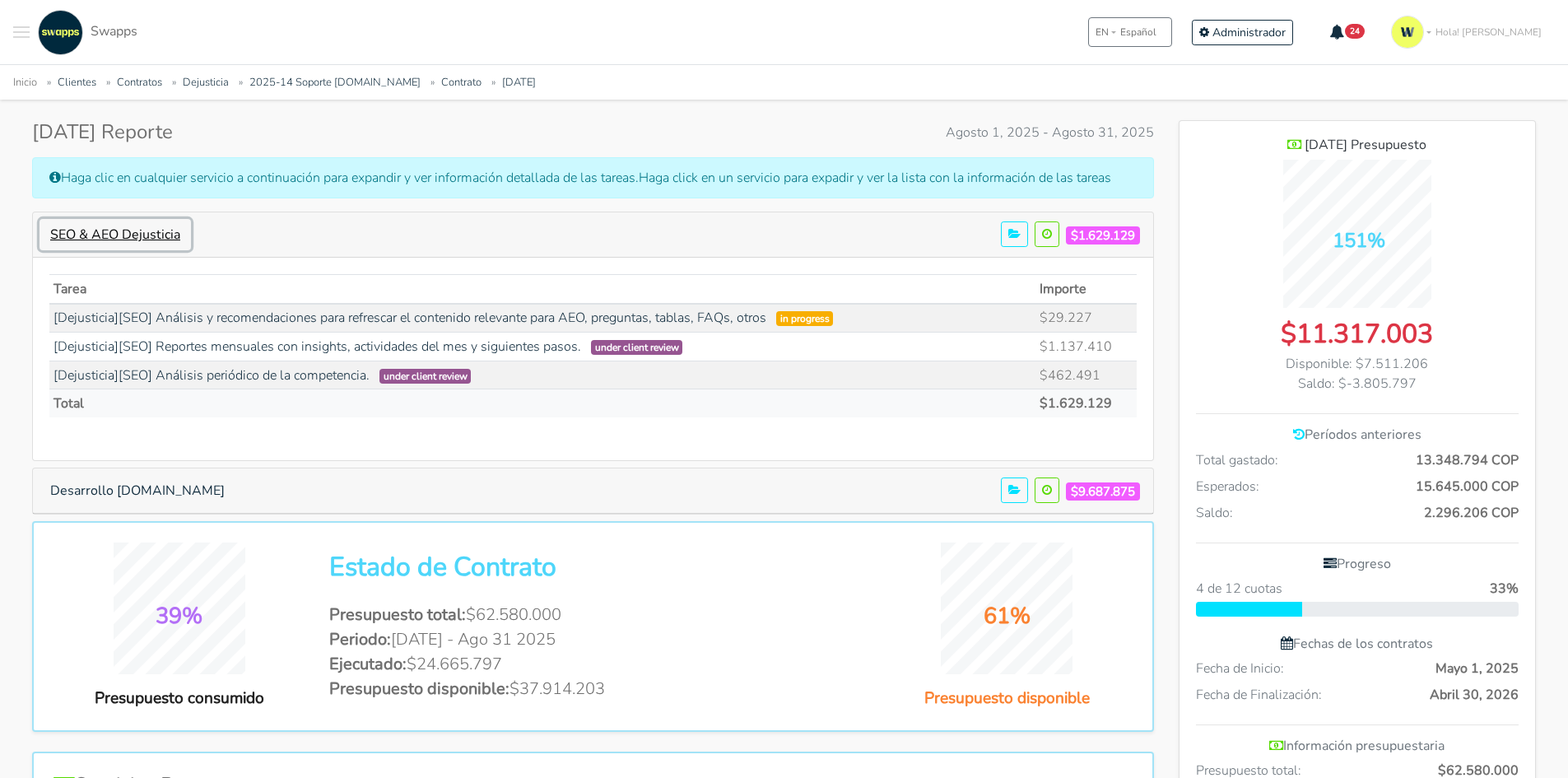
scroll to position [821495, 822580]
click at [147, 229] on button "SEO & AEO Dejusticia" at bounding box center [115, 234] width 151 height 31
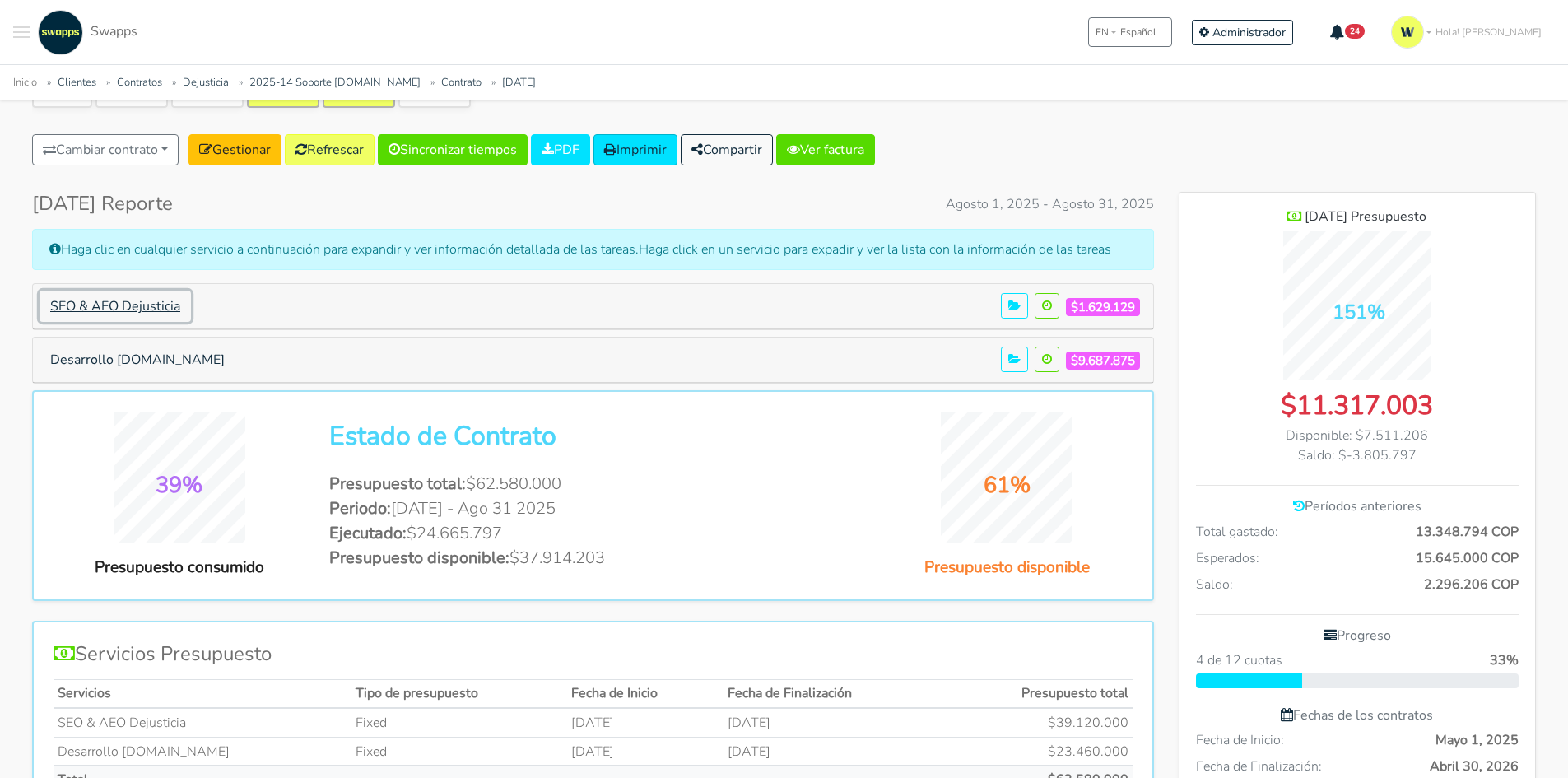
scroll to position [0, 0]
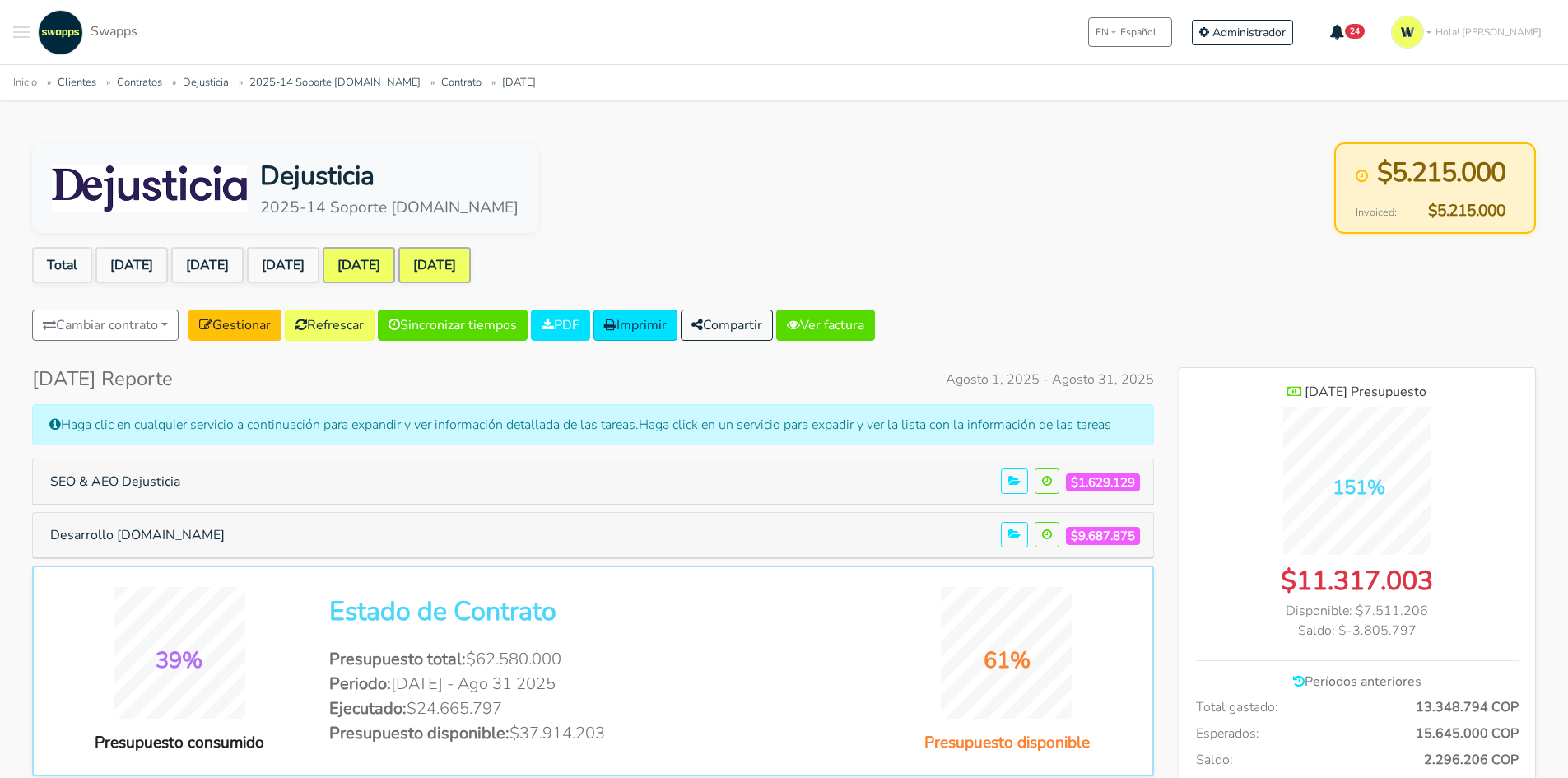
click at [471, 261] on link "[DATE]" at bounding box center [434, 265] width 72 height 36
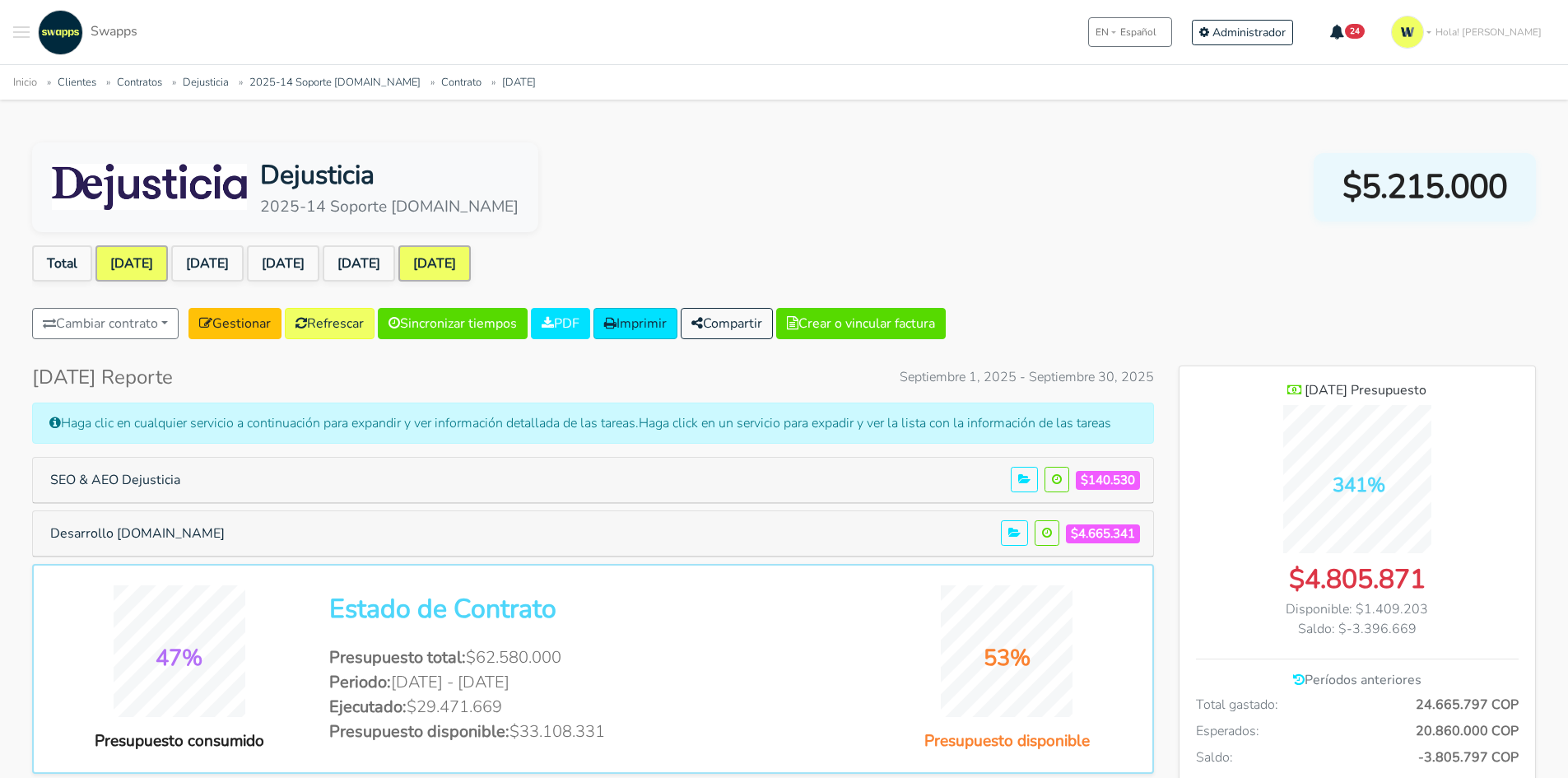
click at [125, 259] on link "[DATE]" at bounding box center [132, 263] width 72 height 36
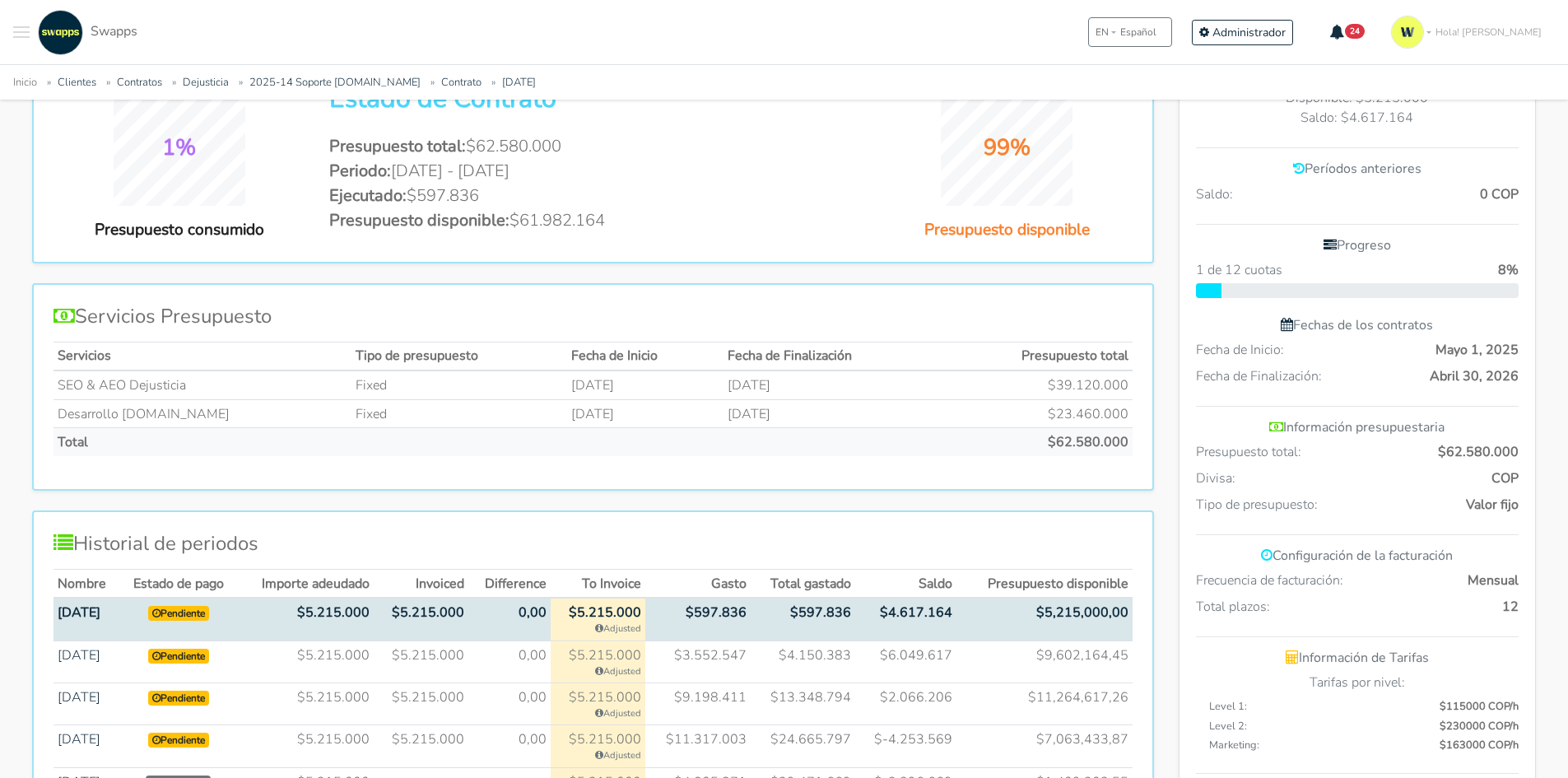
scroll to position [658, 0]
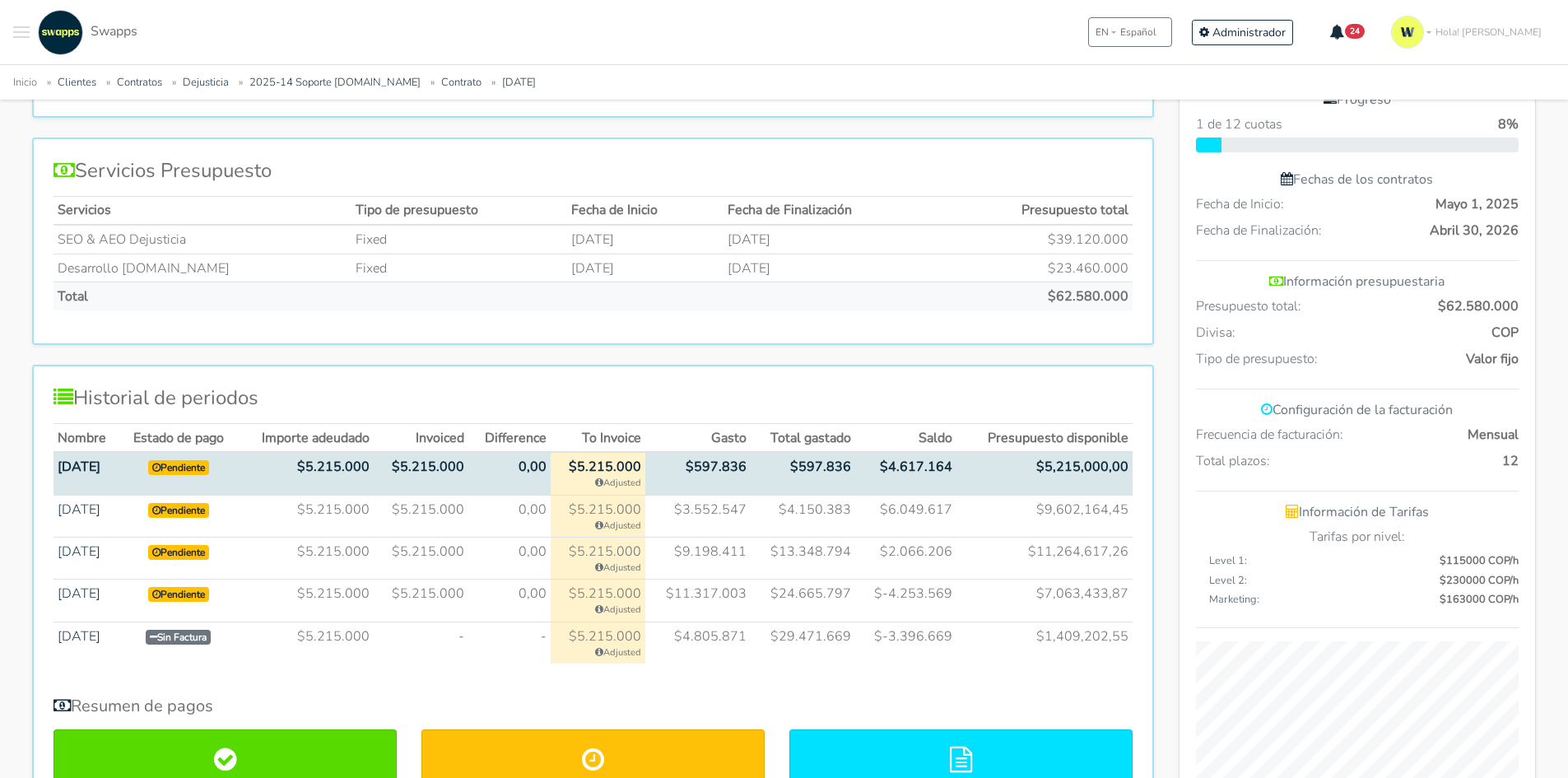
click at [409, 457] on td "$5.215.000" at bounding box center [421, 473] width 95 height 42
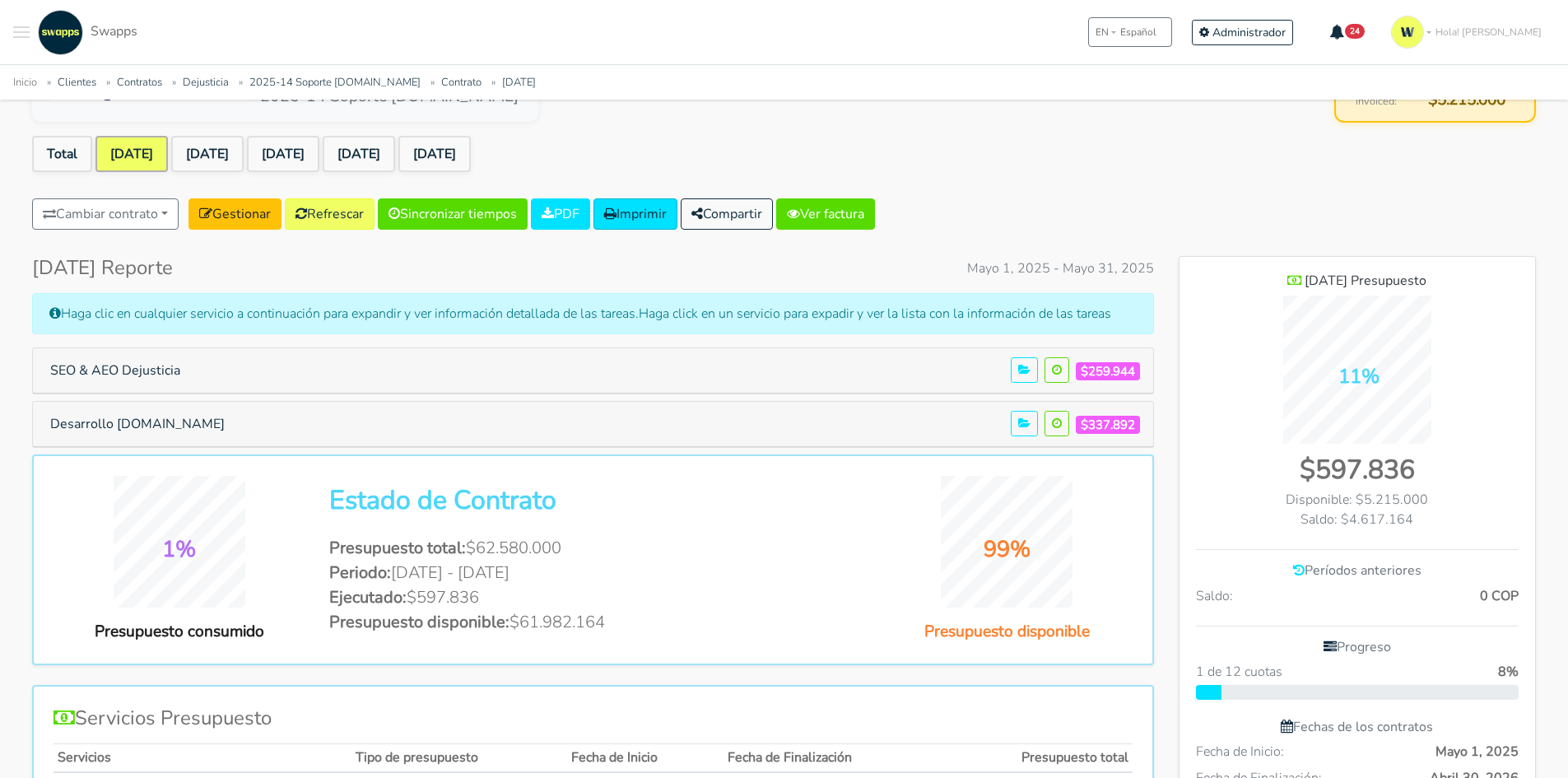
scroll to position [0, 0]
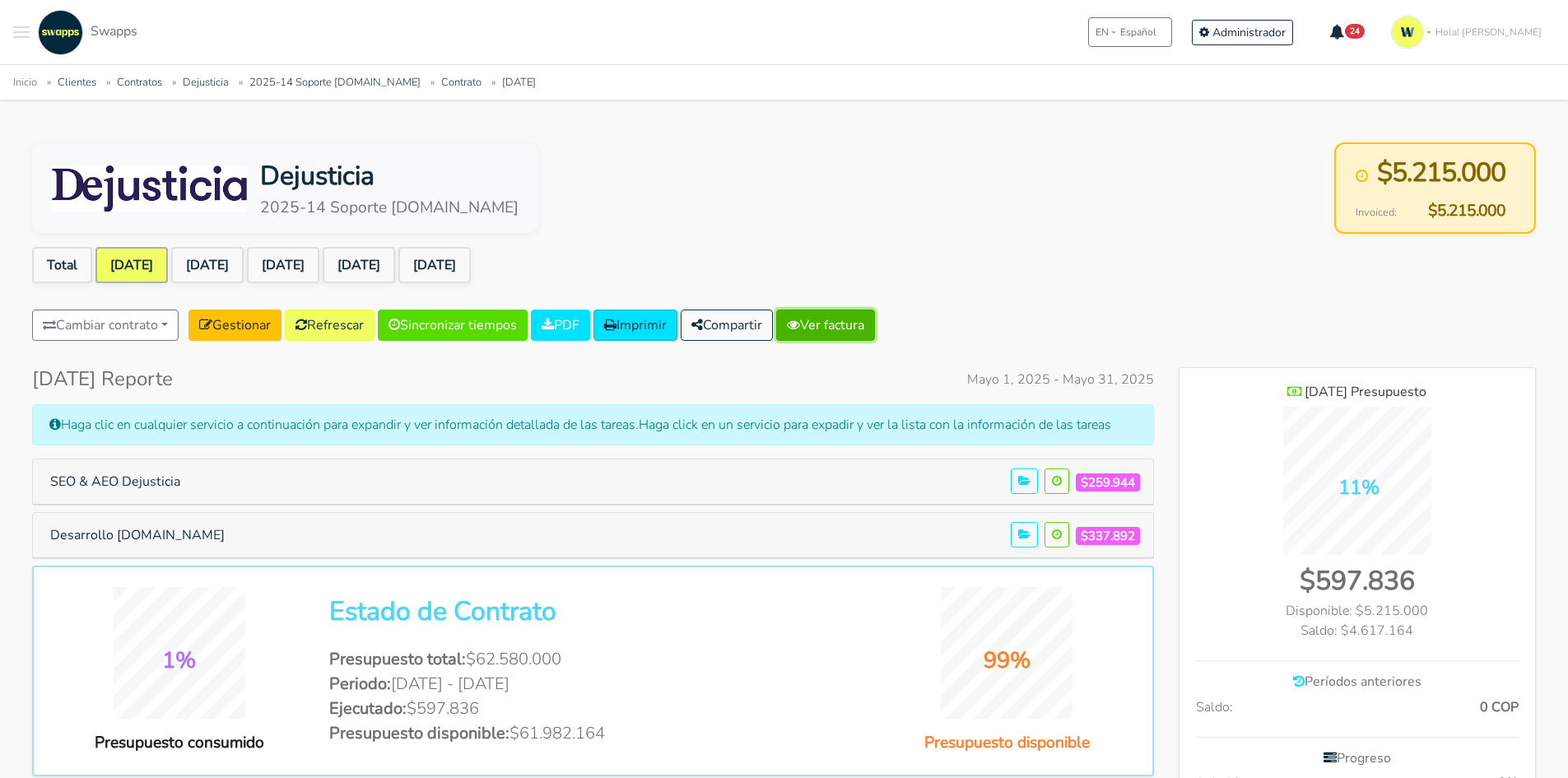
click at [861, 321] on link "Ver factura" at bounding box center [826, 325] width 98 height 31
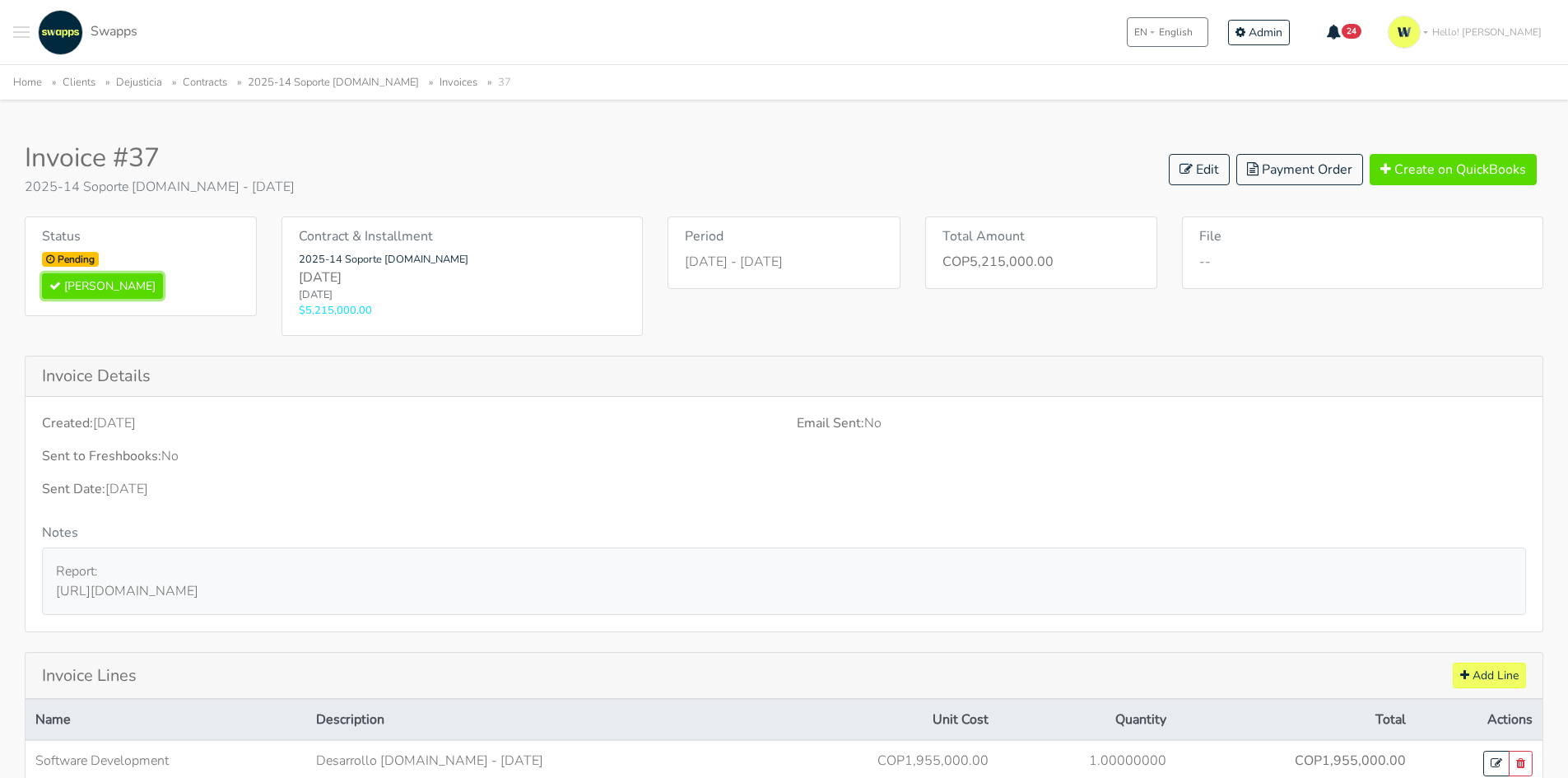
click at [96, 289] on button "[PERSON_NAME]" at bounding box center [102, 286] width 121 height 25
click at [309, 73] on li "2025-14 Soporte [DOMAIN_NAME]" at bounding box center [325, 82] width 188 height 19
click at [312, 77] on link "2025-14 Soporte [DOMAIN_NAME]" at bounding box center [333, 81] width 171 height 14
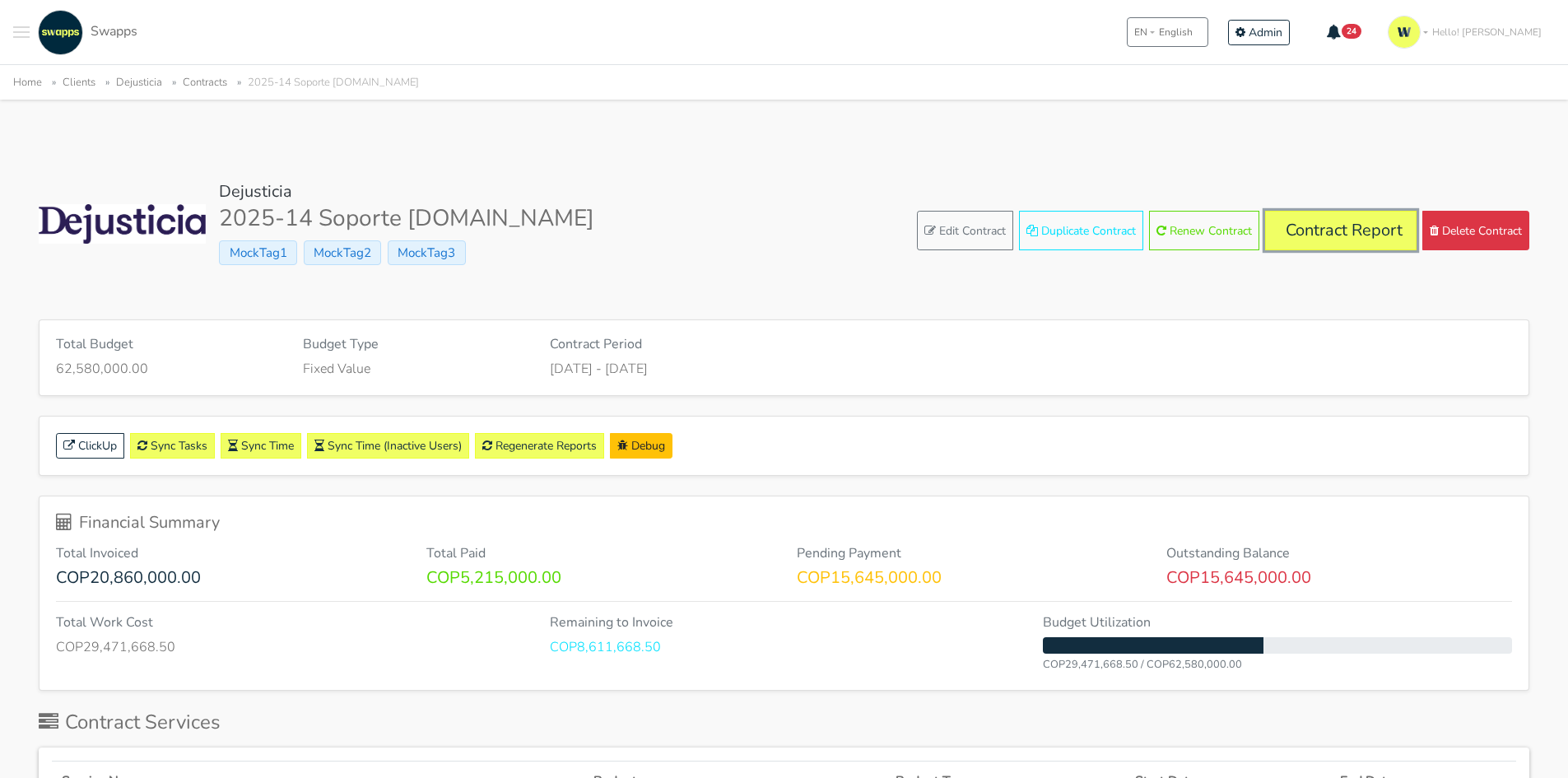
click at [1343, 226] on link "Contract Report" at bounding box center [1341, 230] width 151 height 40
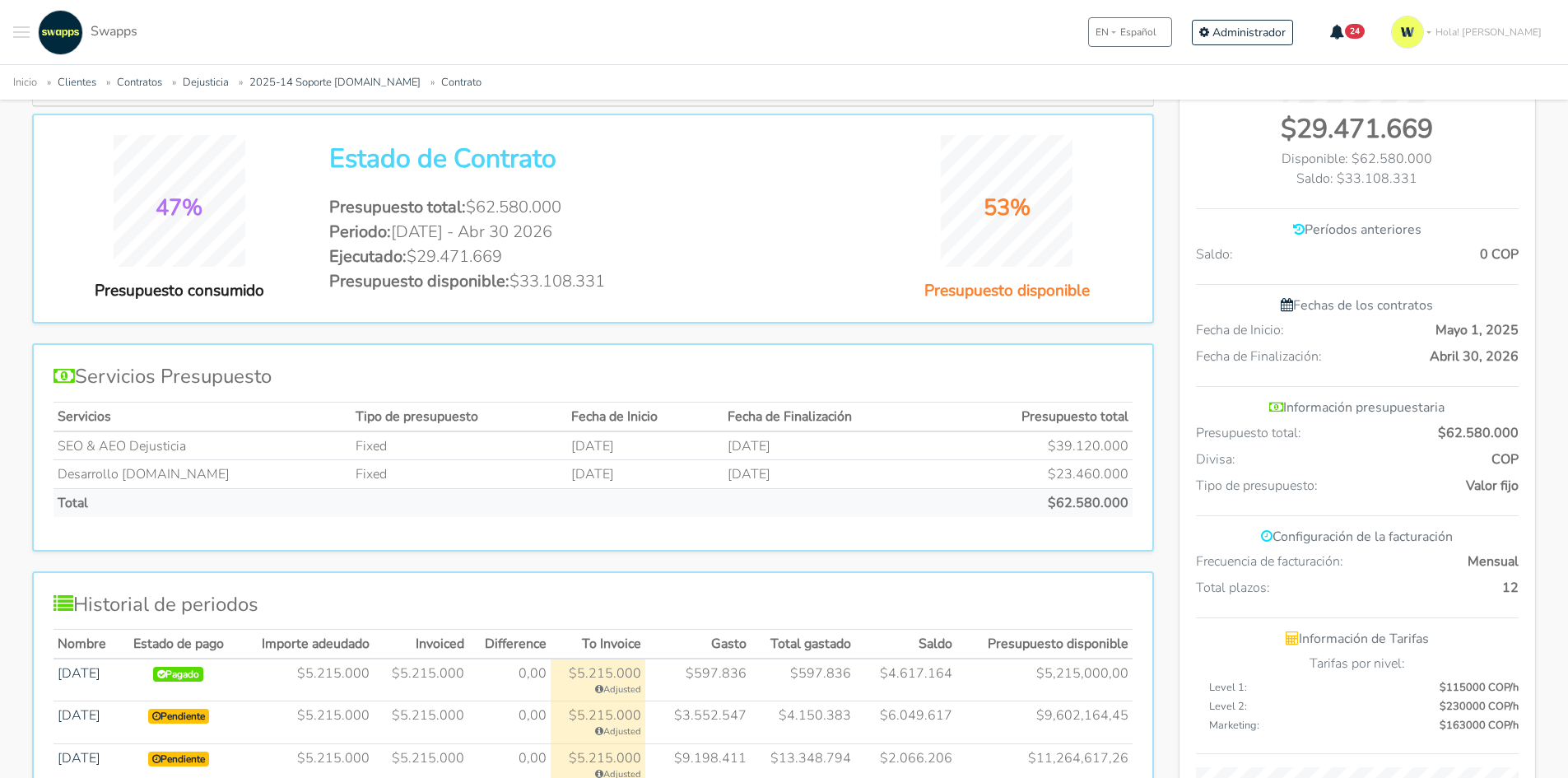
scroll to position [247, 0]
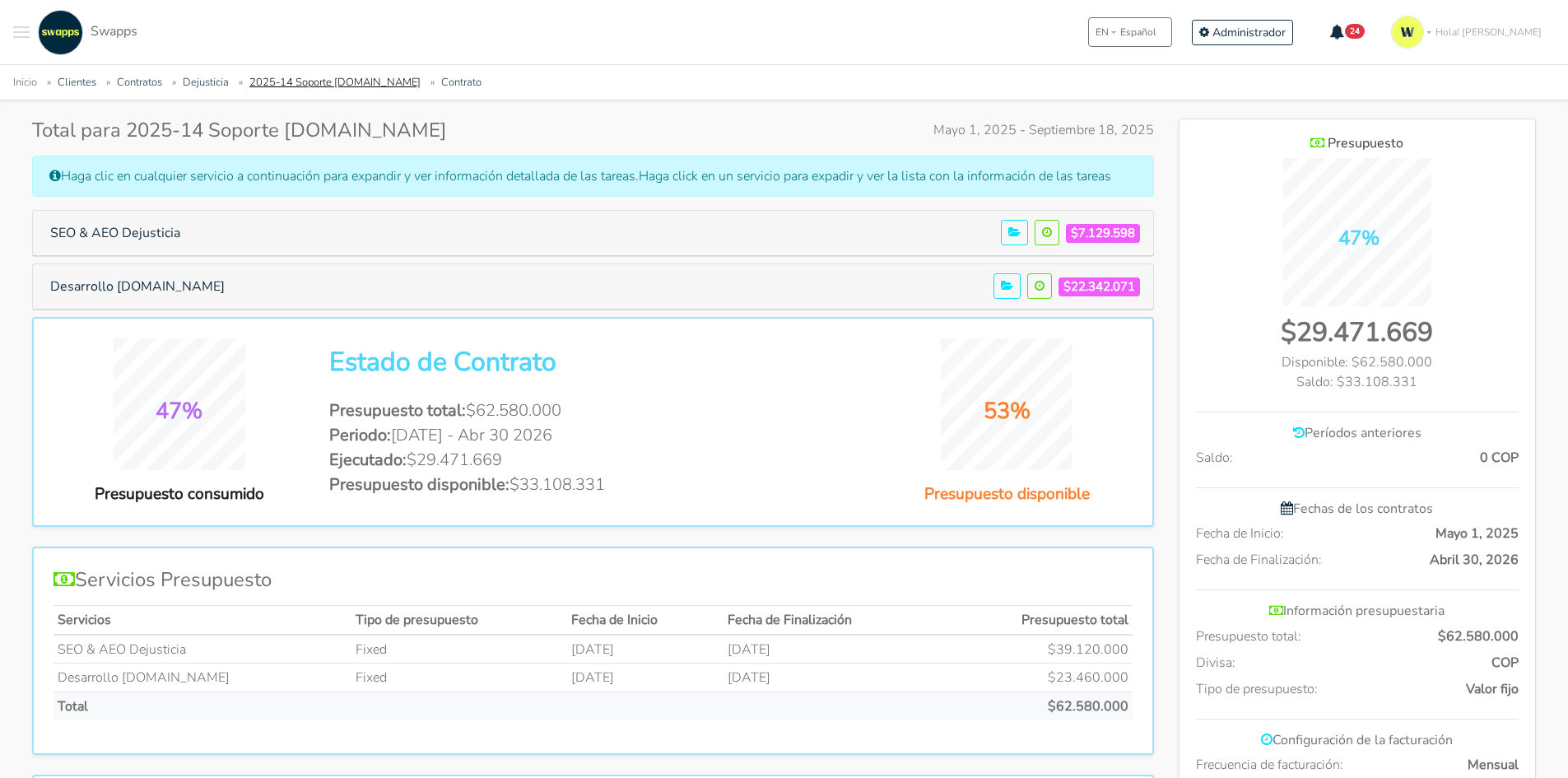
click at [294, 90] on link "2025-14 Soporte [DOMAIN_NAME]" at bounding box center [335, 81] width 171 height 14
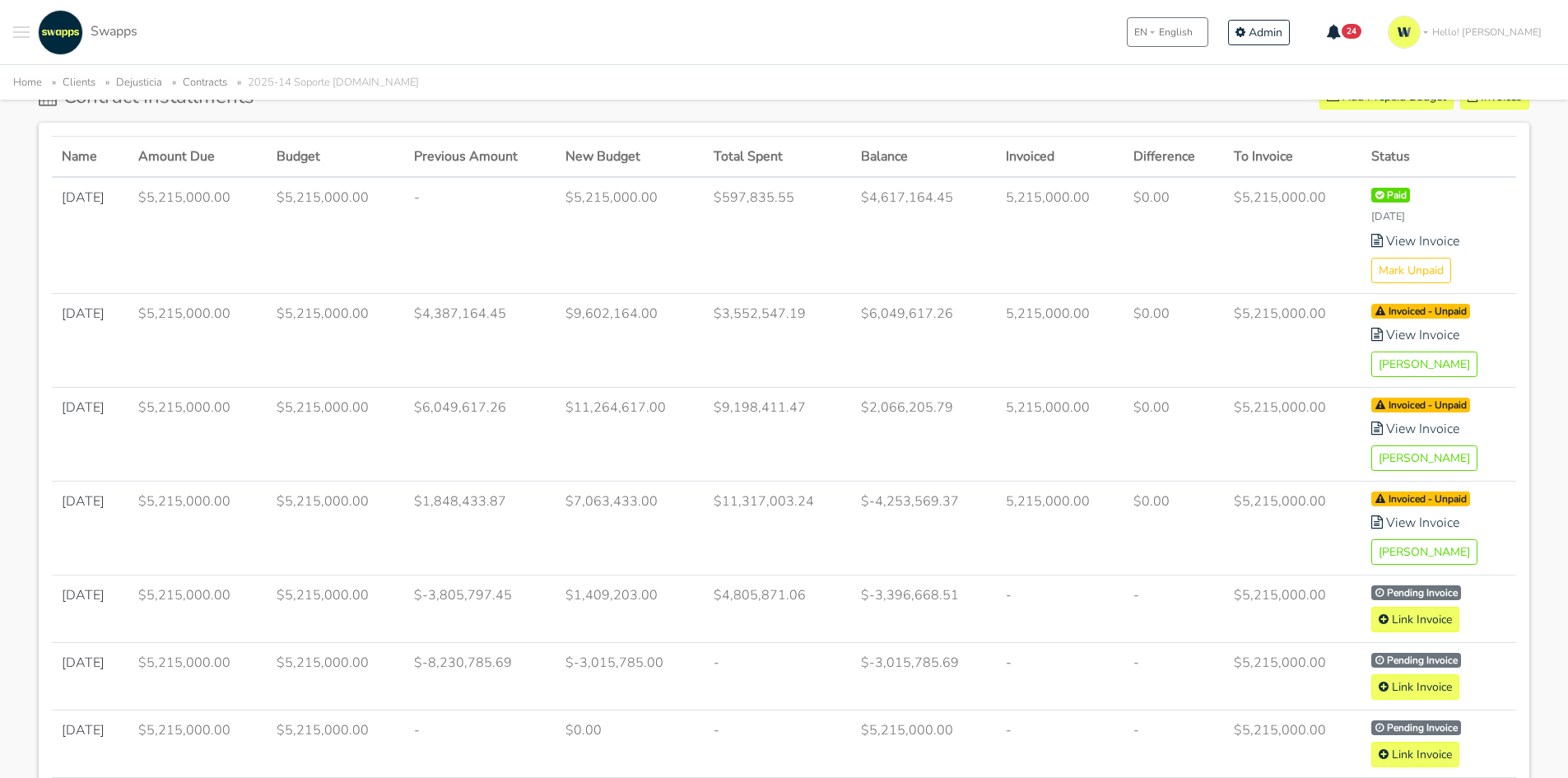
scroll to position [741, 0]
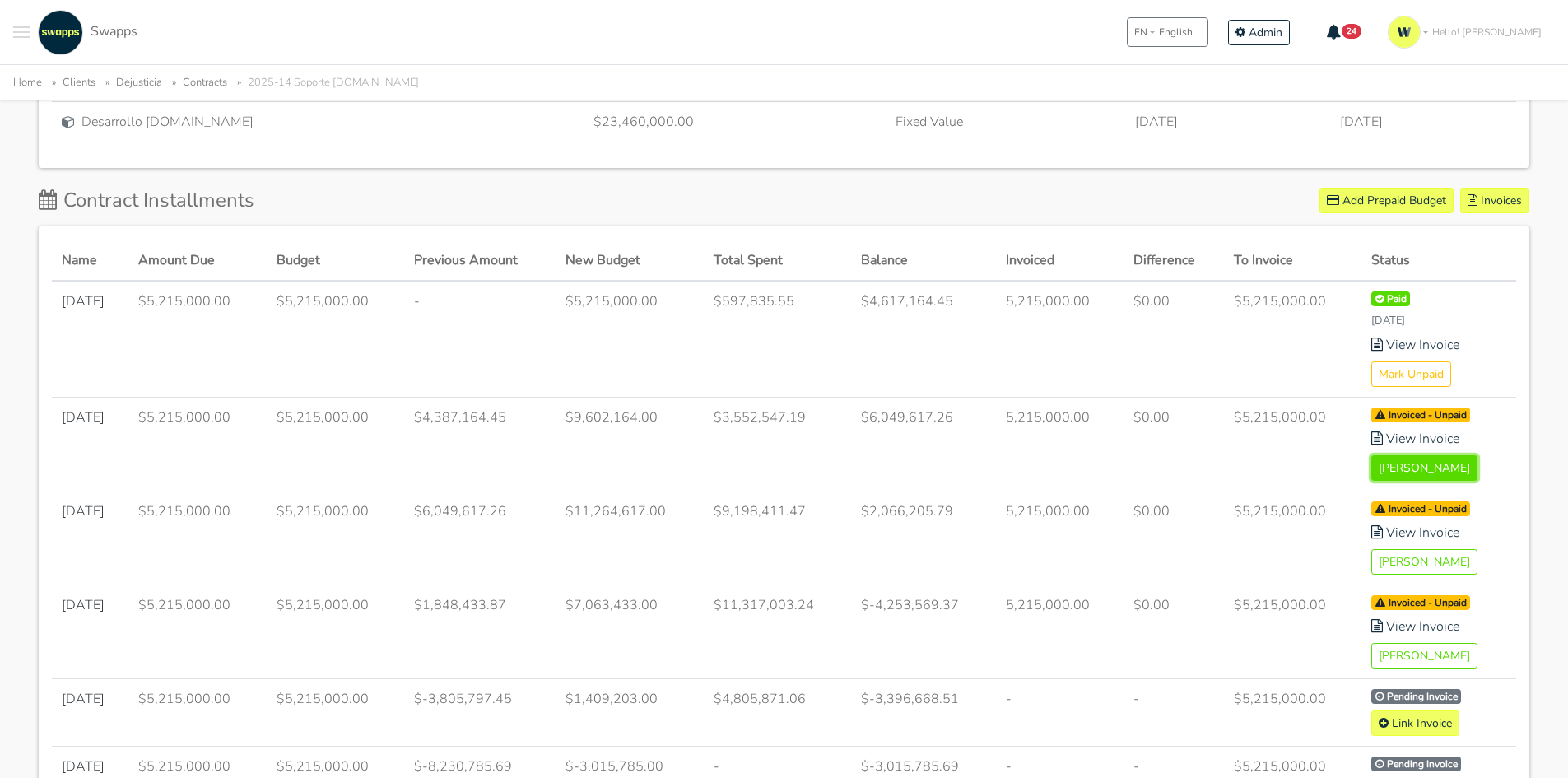
click at [1404, 469] on button "[PERSON_NAME]" at bounding box center [1424, 467] width 106 height 25
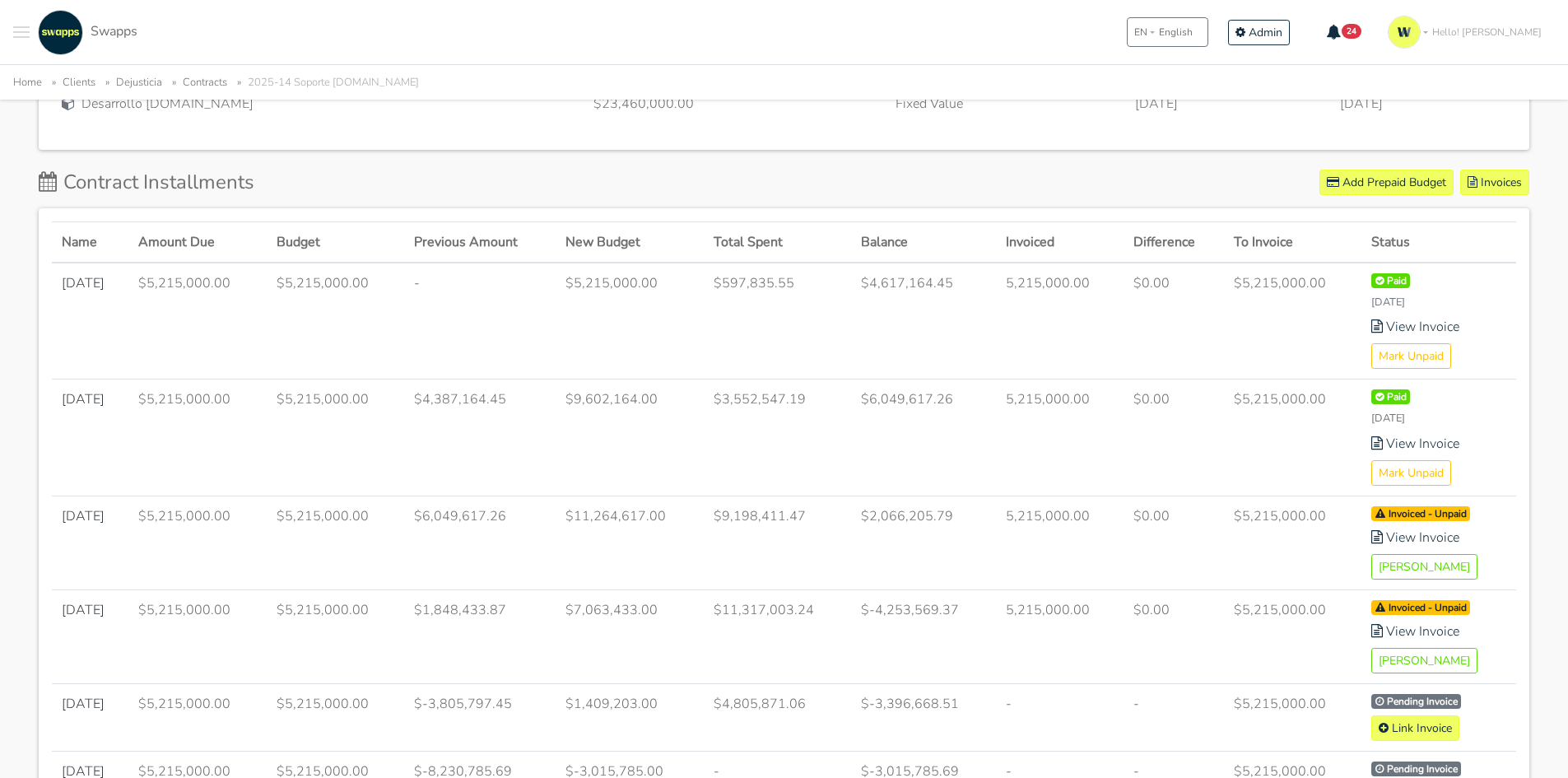
scroll to position [823, 0]
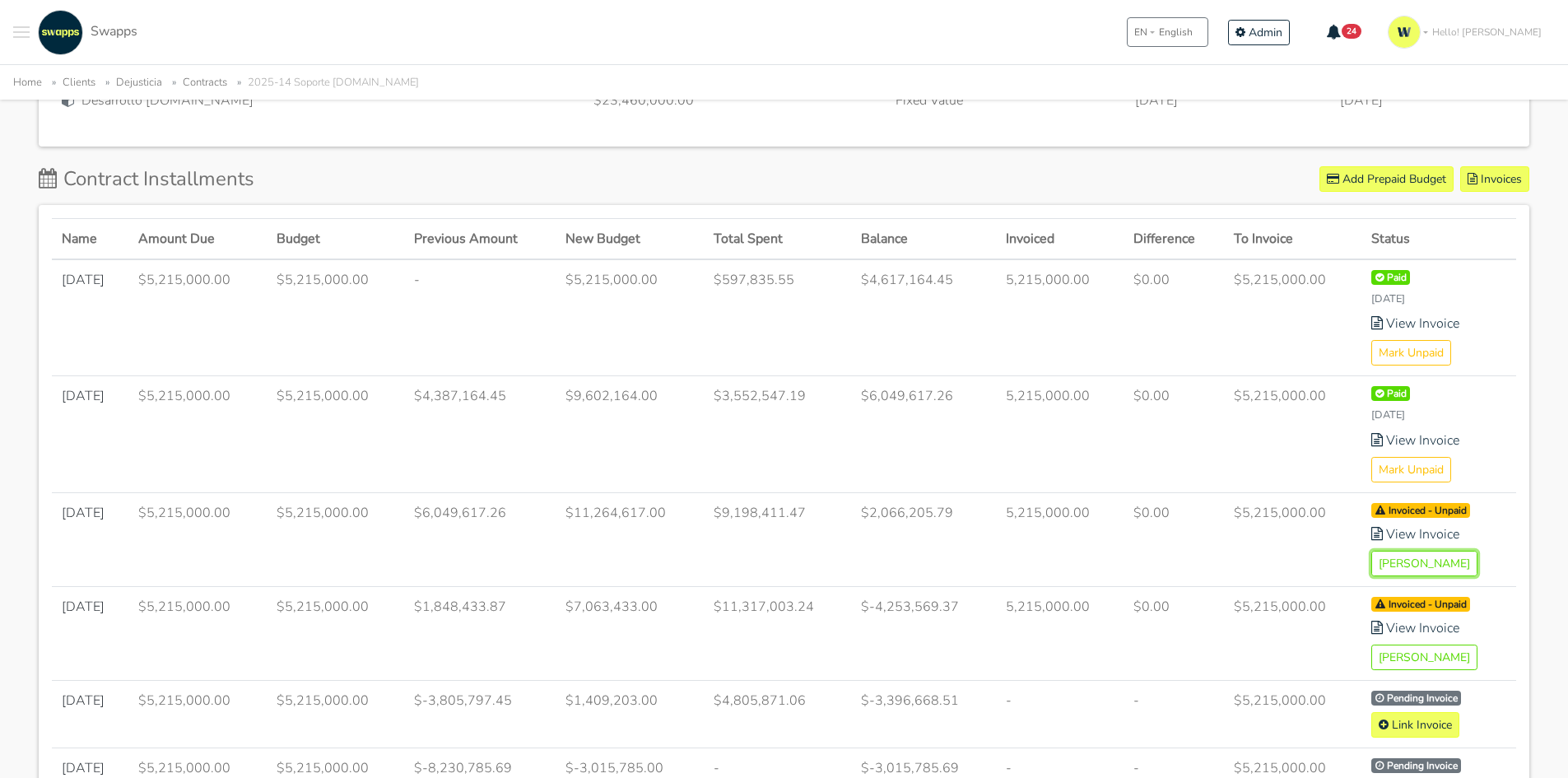
drag, startPoint x: 1413, startPoint y: 565, endPoint x: 876, endPoint y: 86, distance: 719.6
click at [1413, 565] on button "Mark Paid" at bounding box center [1424, 563] width 106 height 25
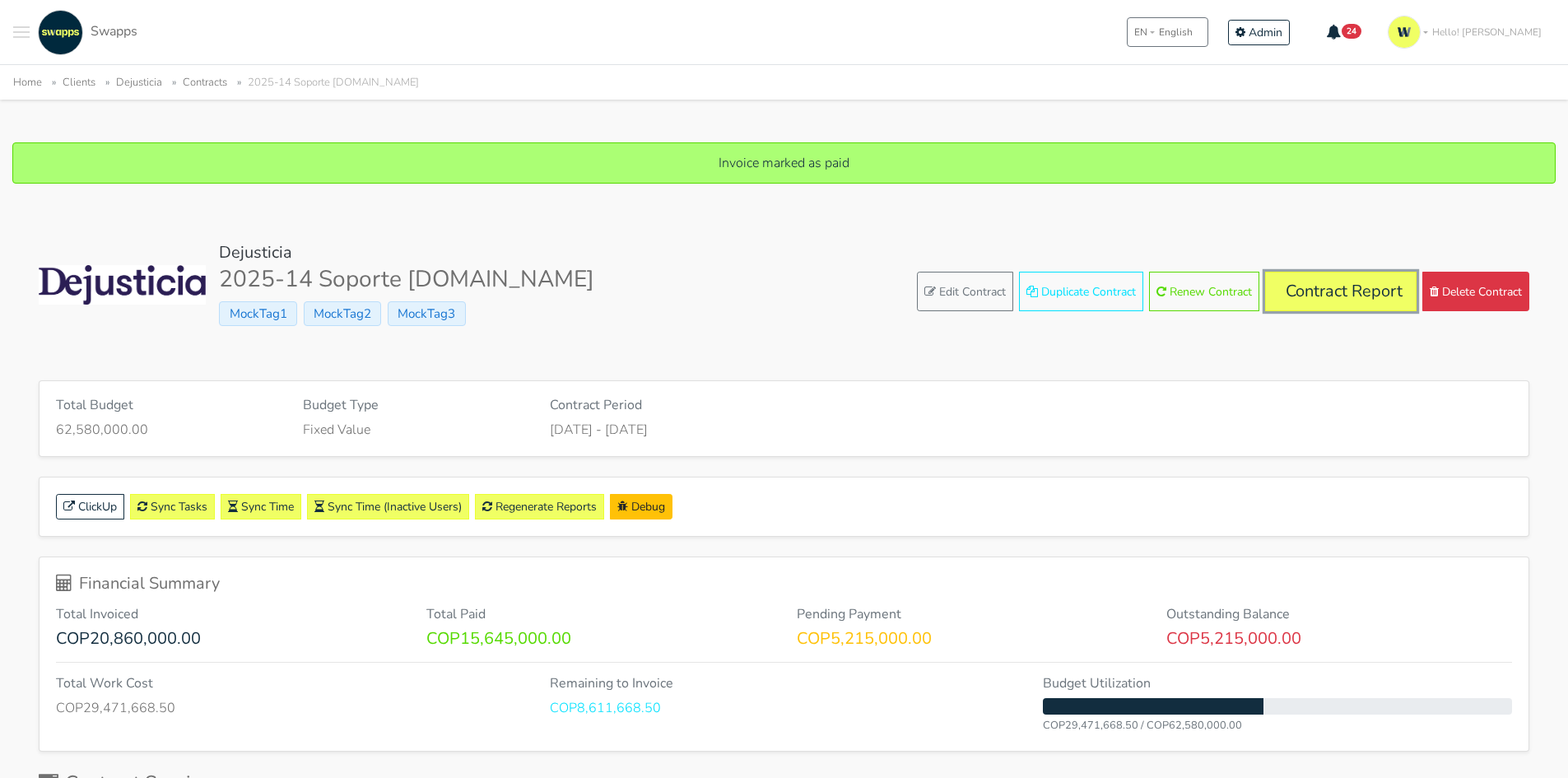
click at [1306, 286] on link "Contract Report" at bounding box center [1341, 291] width 151 height 40
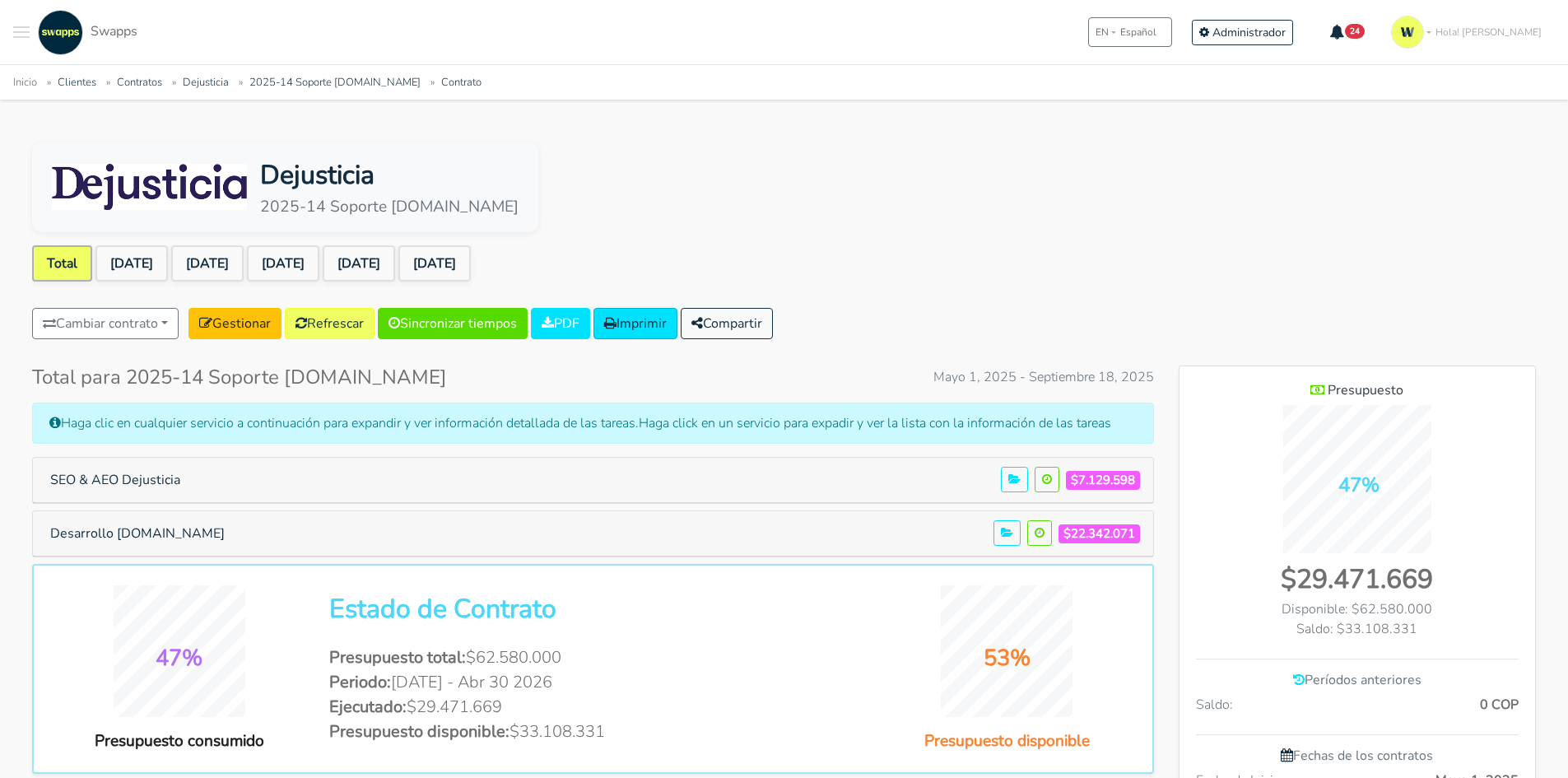
click at [20, 24] on button "Toggle navigation menu" at bounding box center [21, 32] width 16 height 45
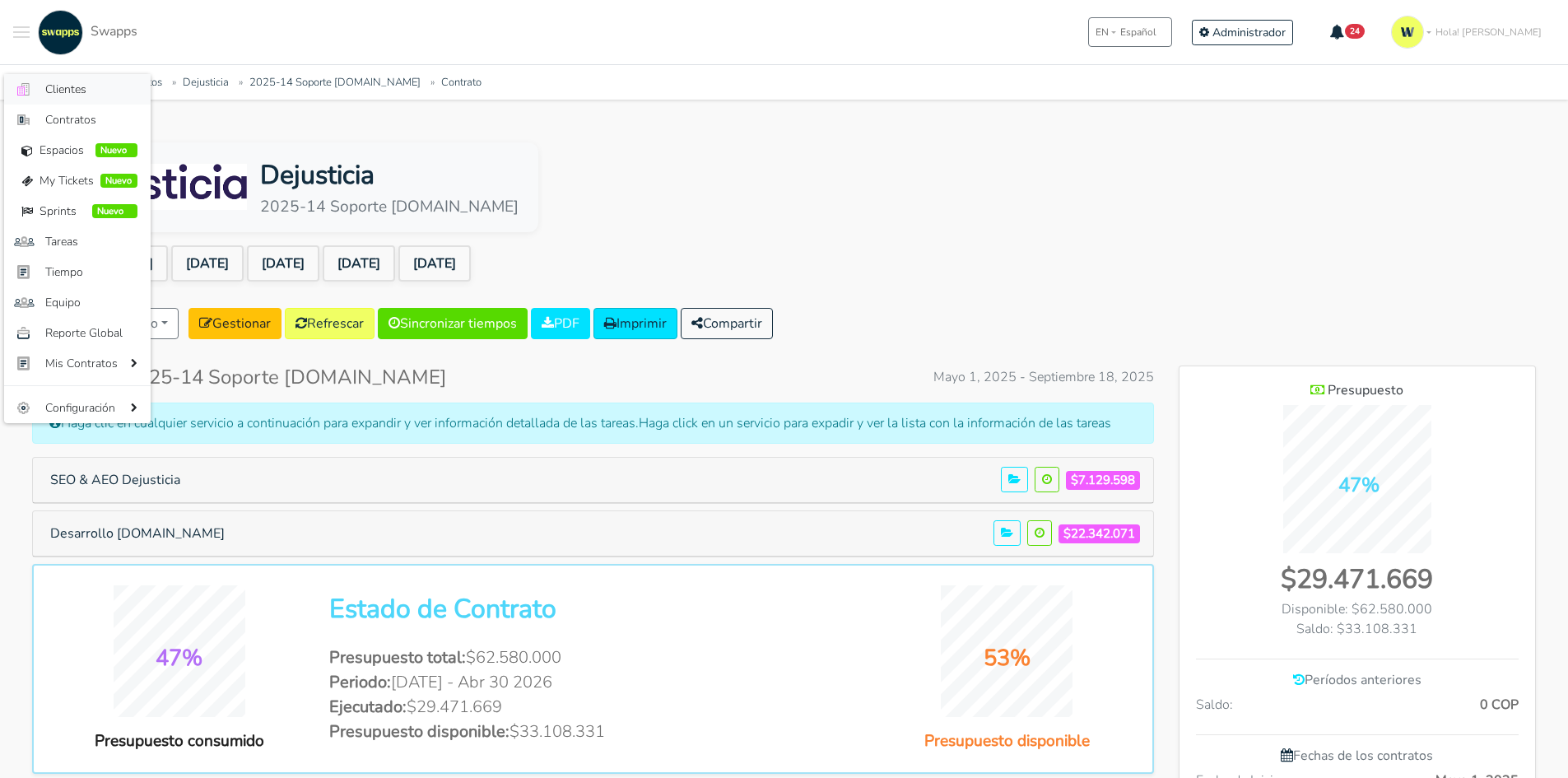
click at [82, 88] on span "Clientes" at bounding box center [91, 89] width 92 height 17
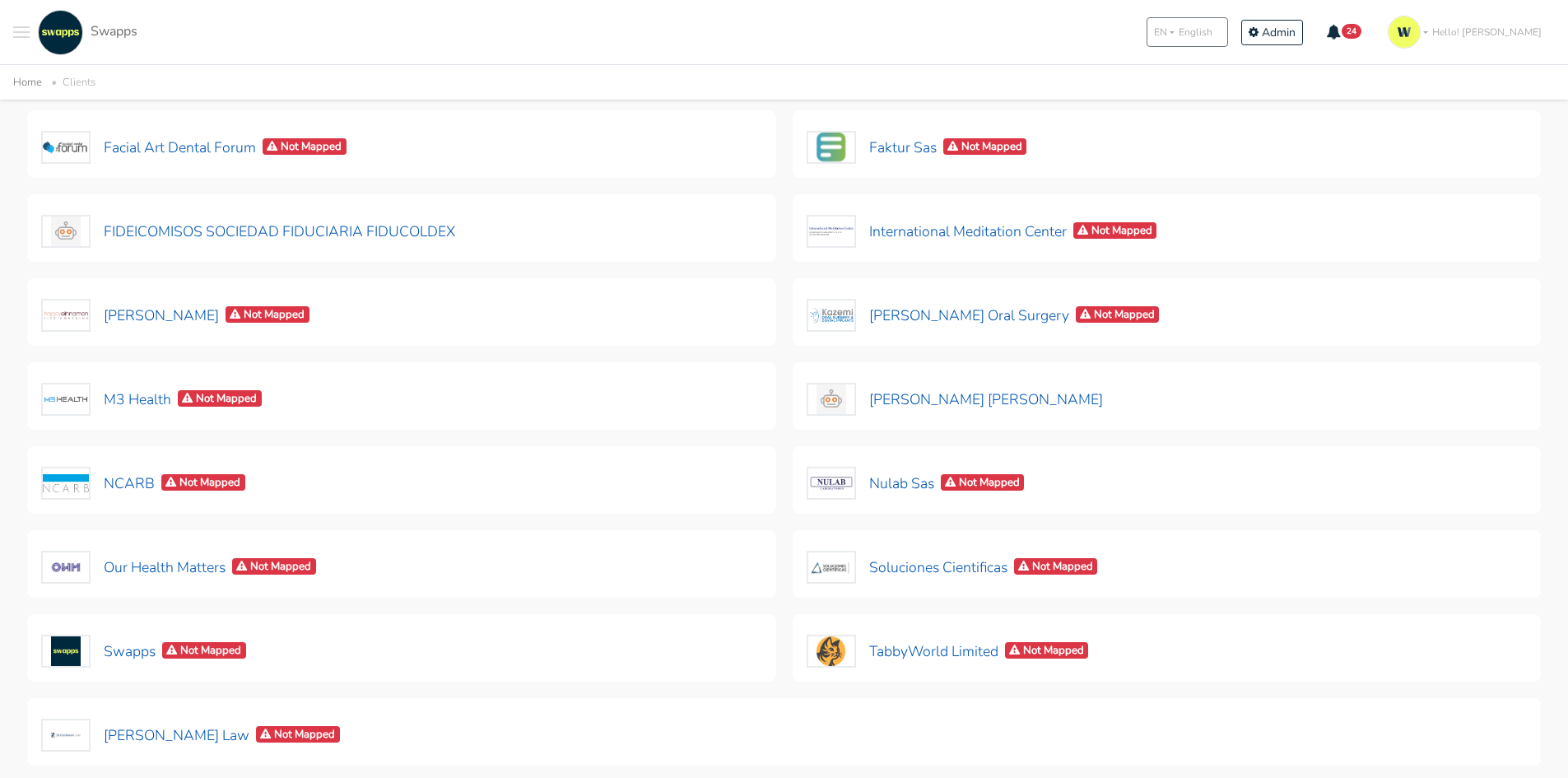
scroll to position [316, 0]
